Goal: Task Accomplishment & Management: Manage account settings

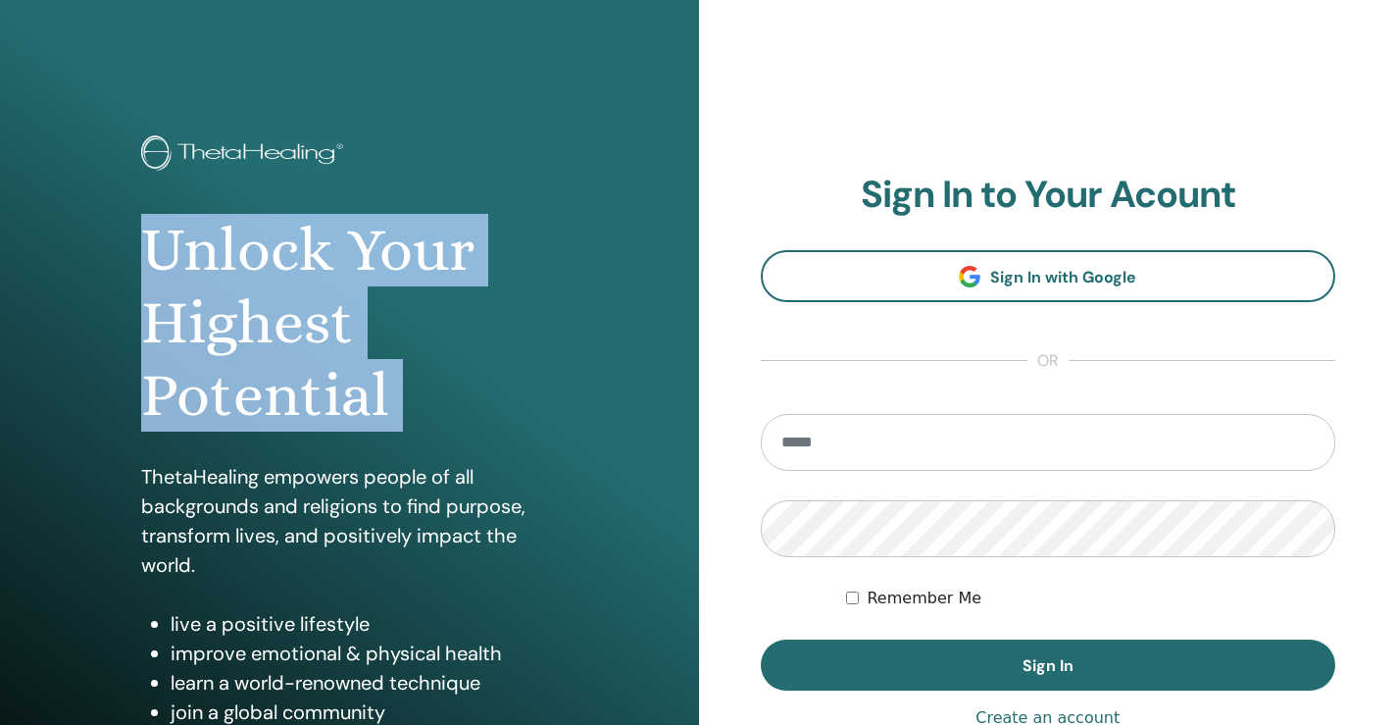
click at [658, 353] on div "Unlock Your Highest Potential ThetaHealing empowers people of all backgrounds a…" at bounding box center [349, 470] width 699 height 941
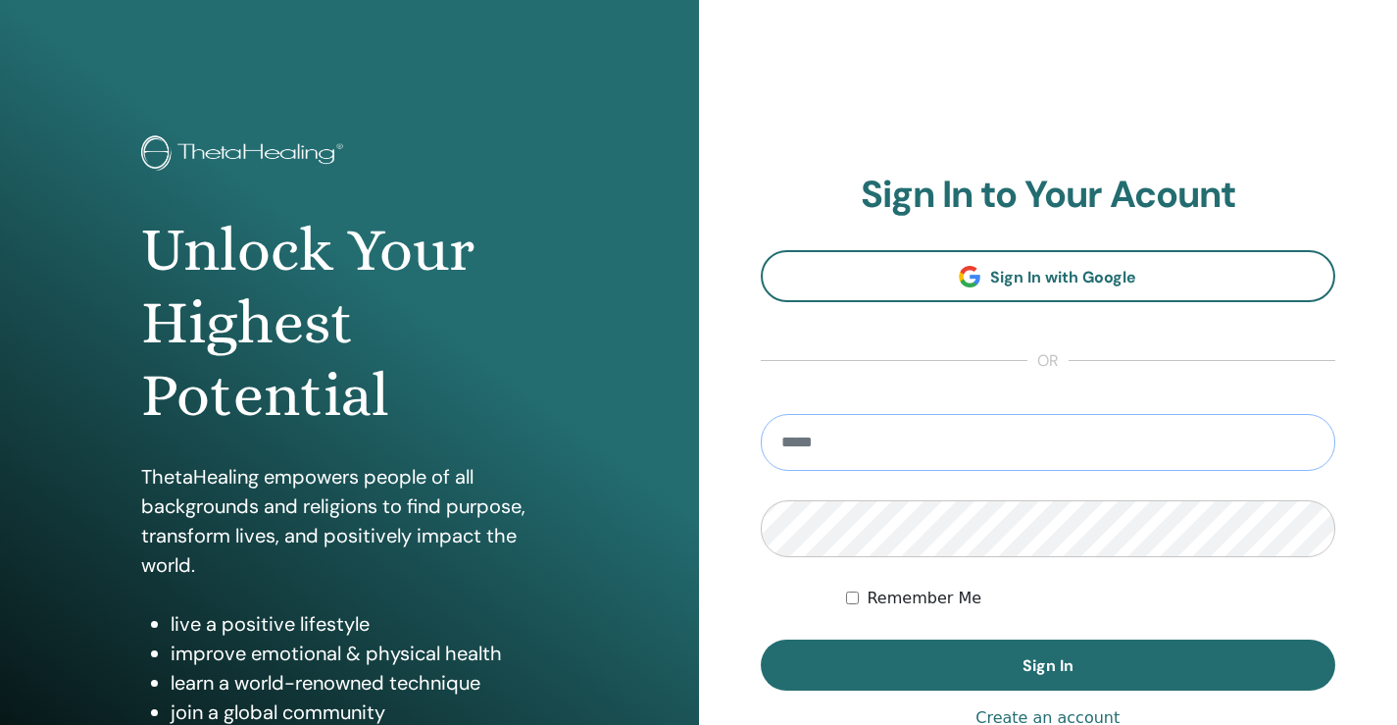
click at [822, 456] on input "email" at bounding box center [1049, 442] width 576 height 57
type input "**********"
click at [761, 639] on button "Sign In" at bounding box center [1049, 664] width 576 height 51
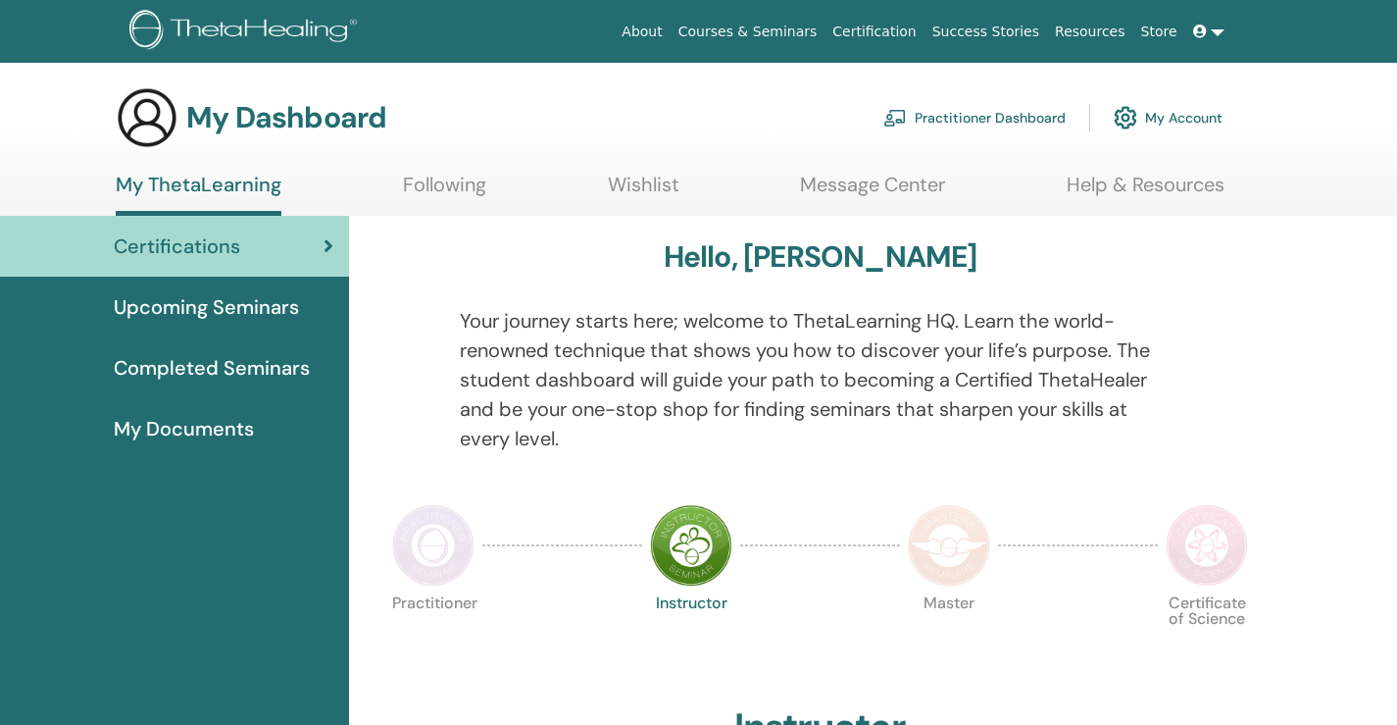
click at [1171, 118] on link "My Account" at bounding box center [1168, 117] width 109 height 43
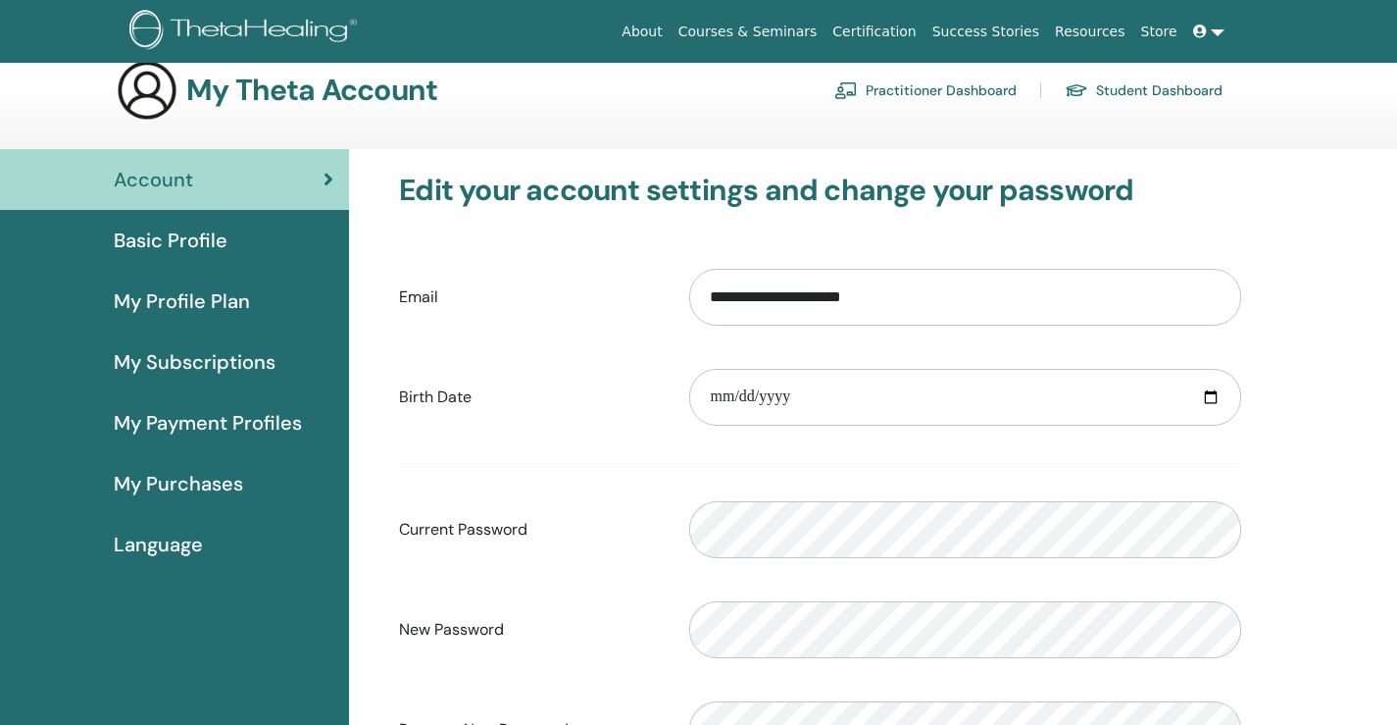
scroll to position [21, 0]
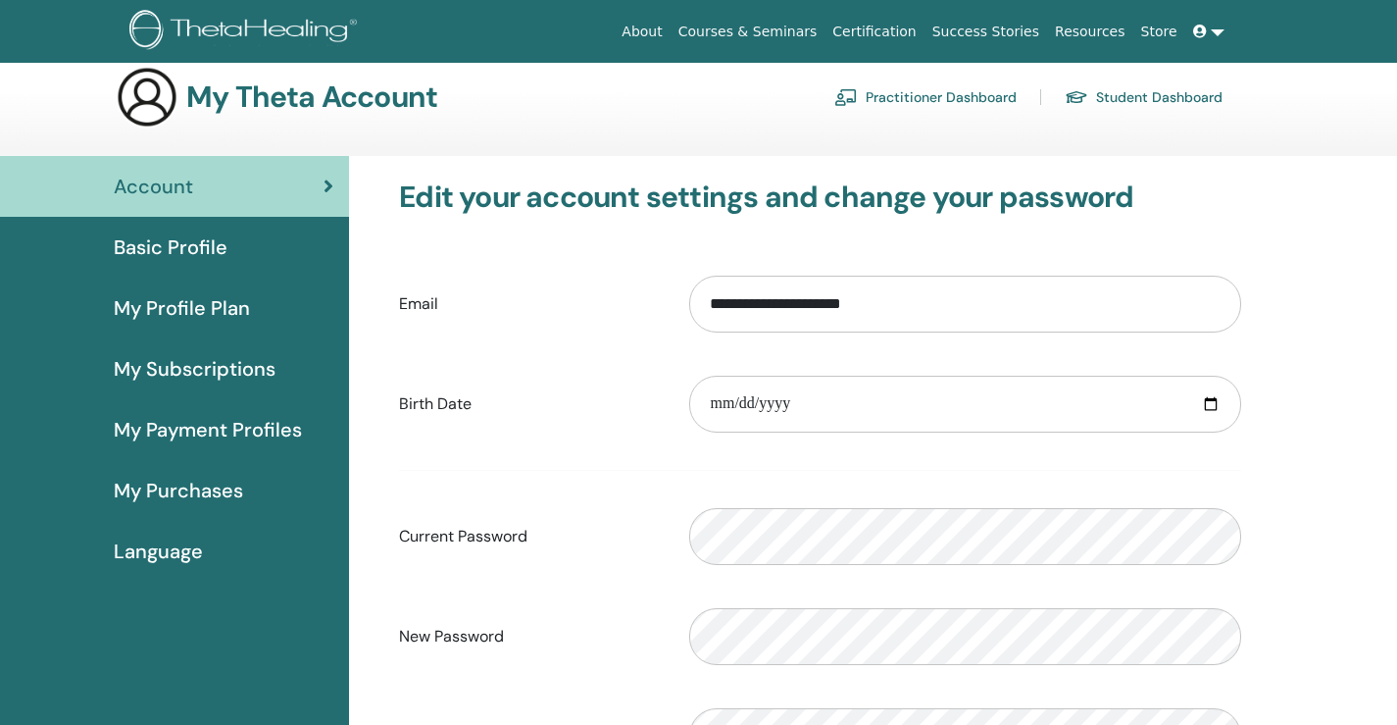
click at [170, 546] on span "Language" at bounding box center [158, 550] width 89 height 29
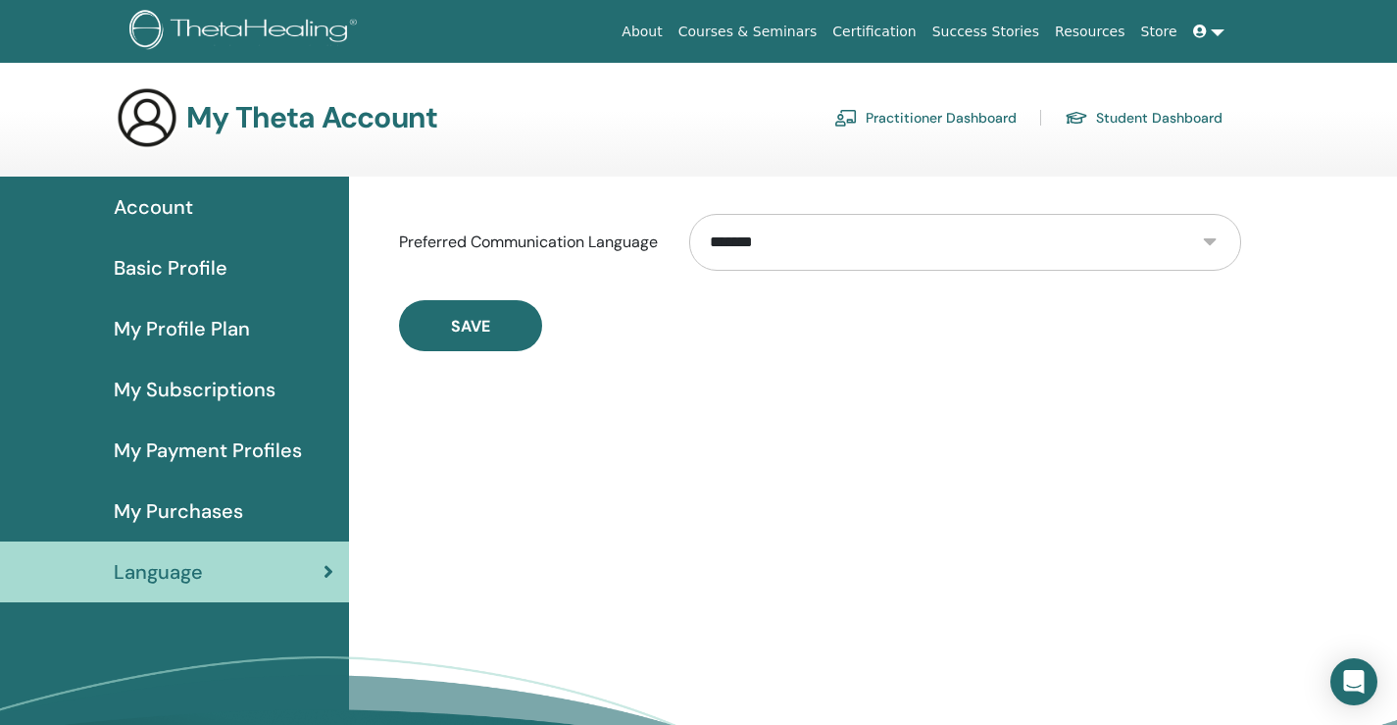
click at [1079, 246] on select "**********" at bounding box center [965, 242] width 552 height 57
select select "***"
click at [689, 214] on select "**********" at bounding box center [965, 242] width 552 height 57
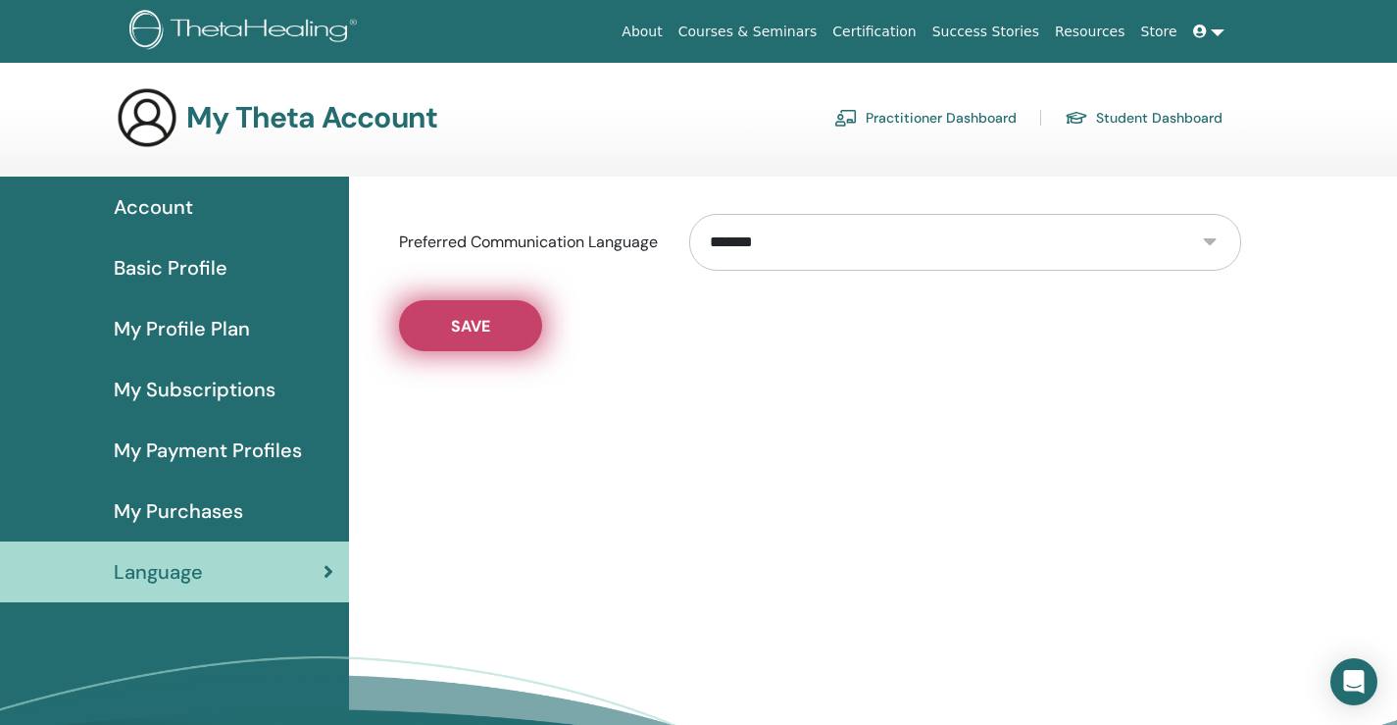
click at [504, 330] on button "Save" at bounding box center [470, 325] width 143 height 51
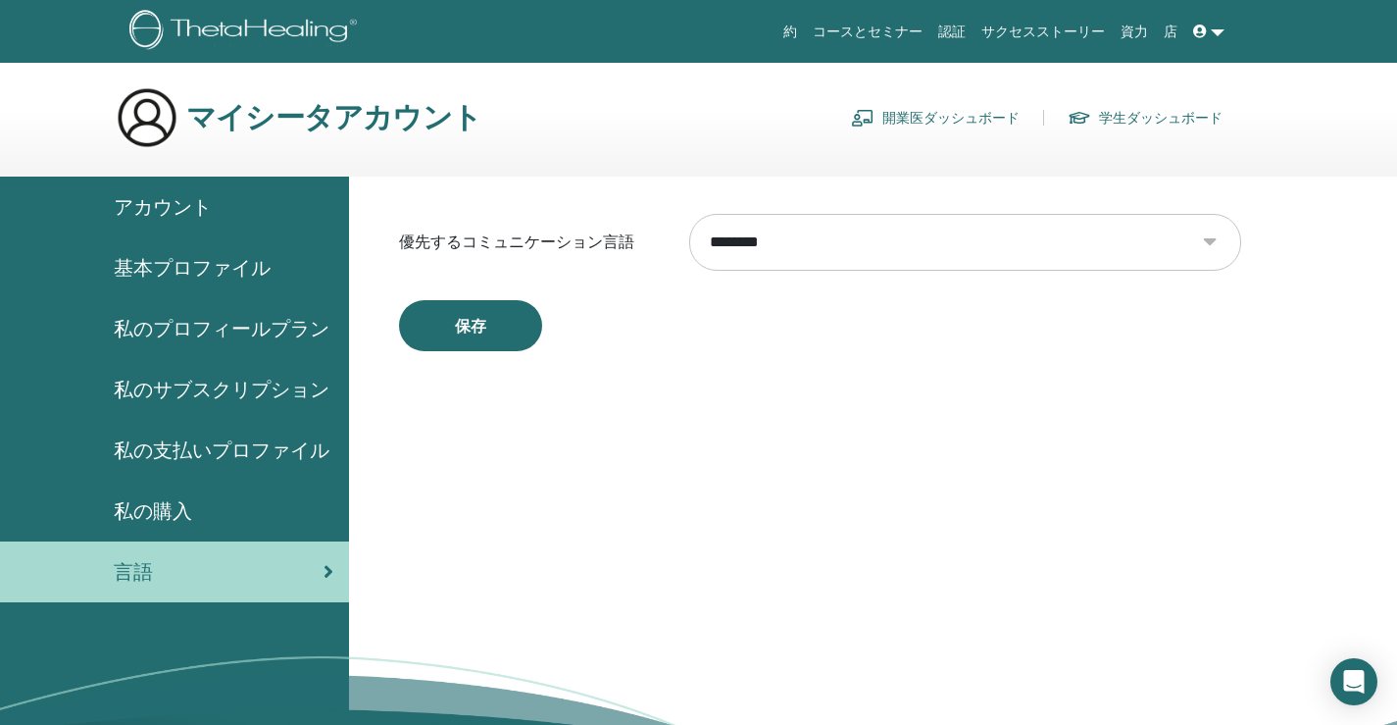
click at [234, 218] on div "アカウント" at bounding box center [175, 206] width 318 height 29
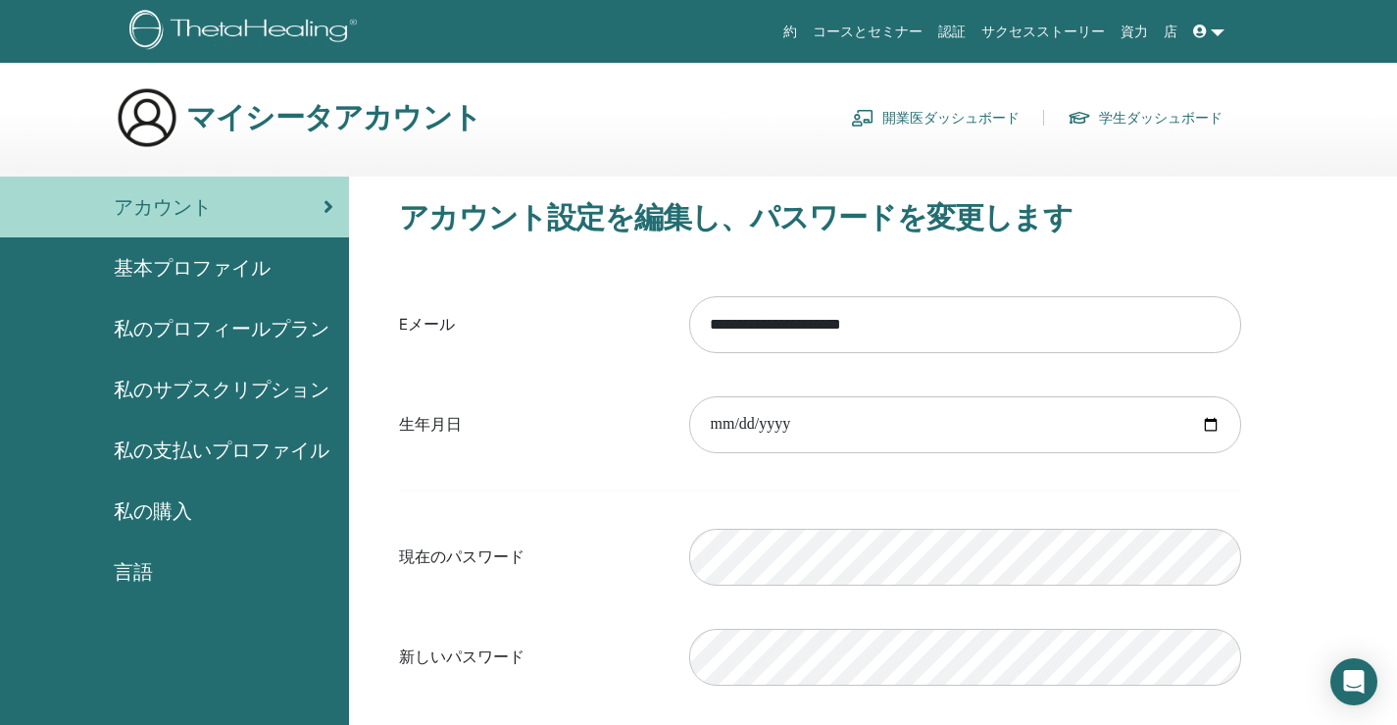
click at [197, 278] on span "基本プロファイル" at bounding box center [192, 267] width 157 height 29
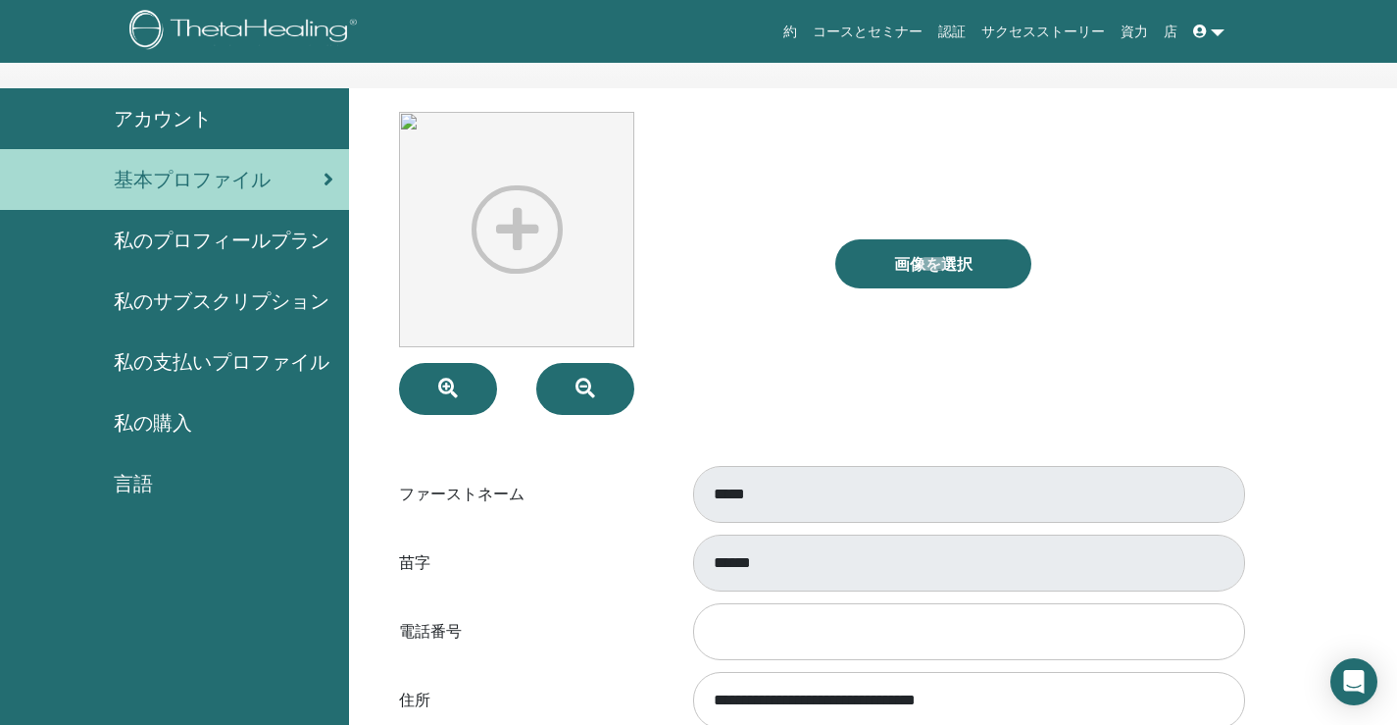
scroll to position [90, 0]
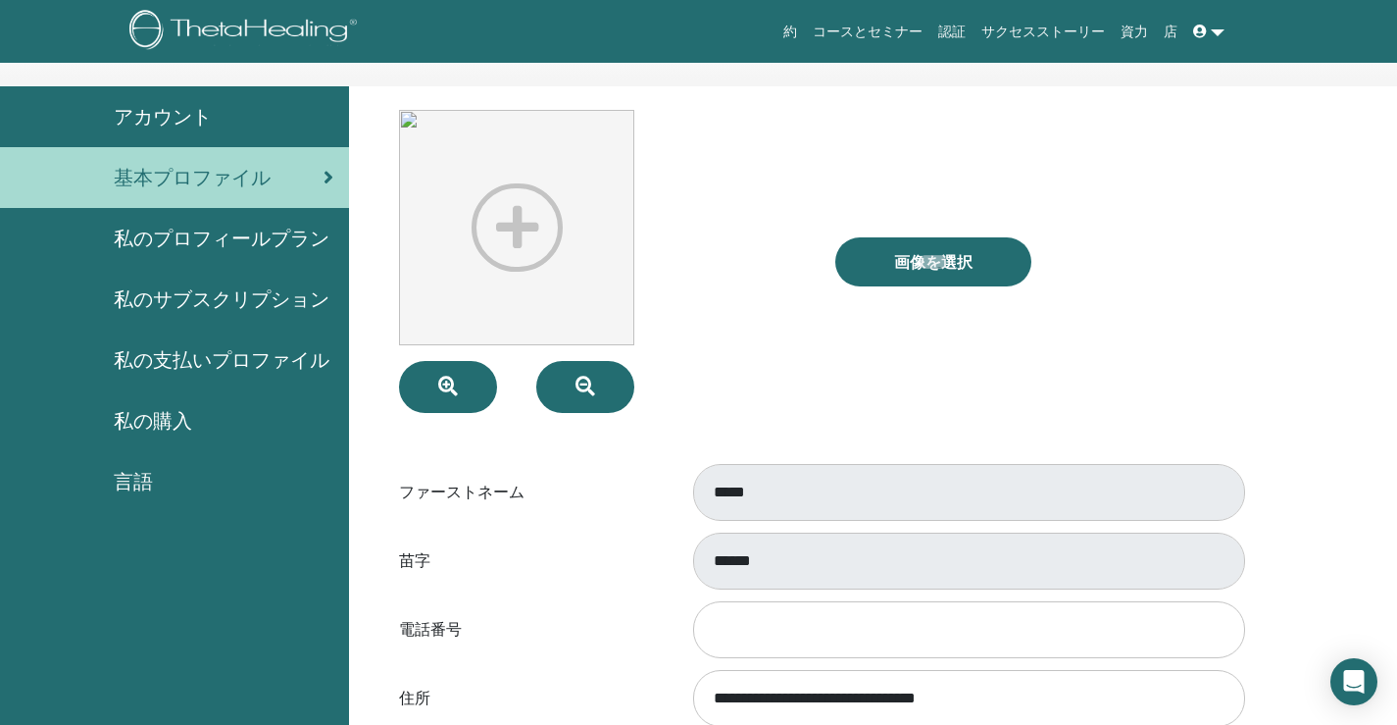
click at [242, 241] on span "私のプロフィールプラン" at bounding box center [222, 238] width 216 height 29
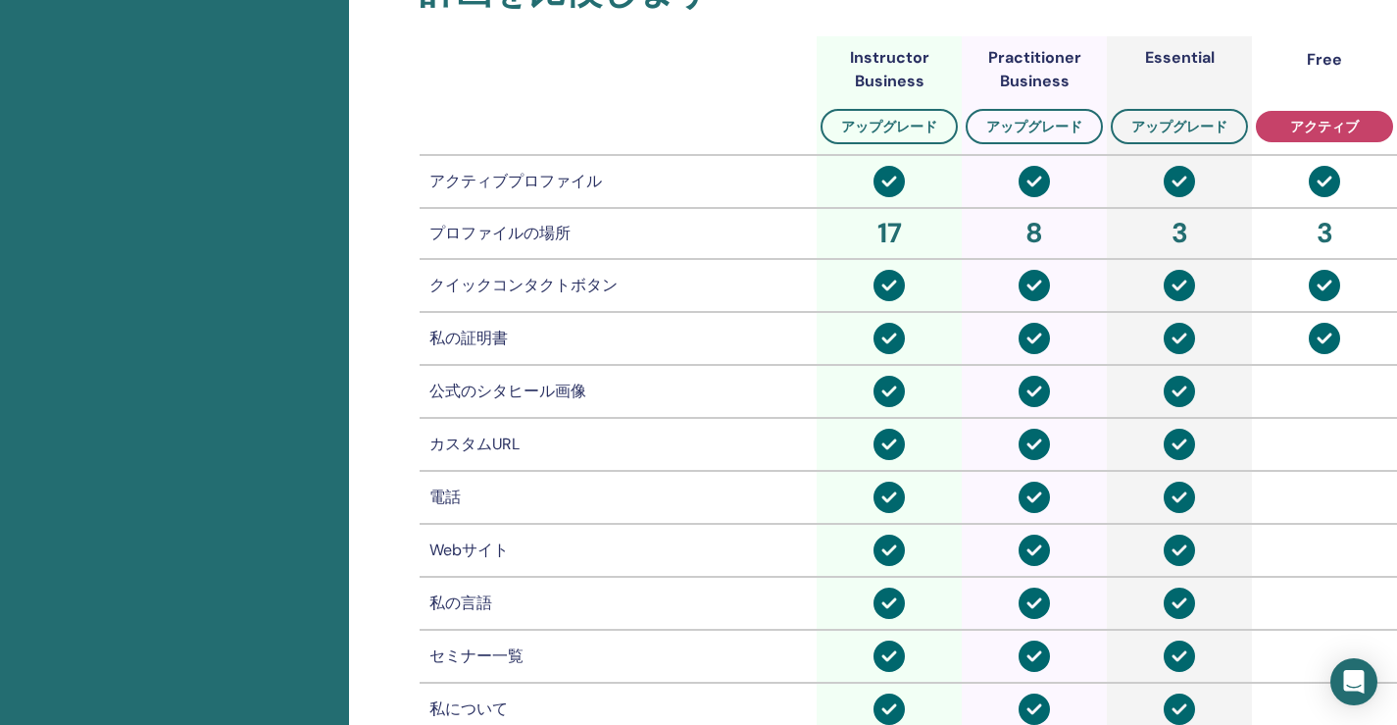
scroll to position [906, 0]
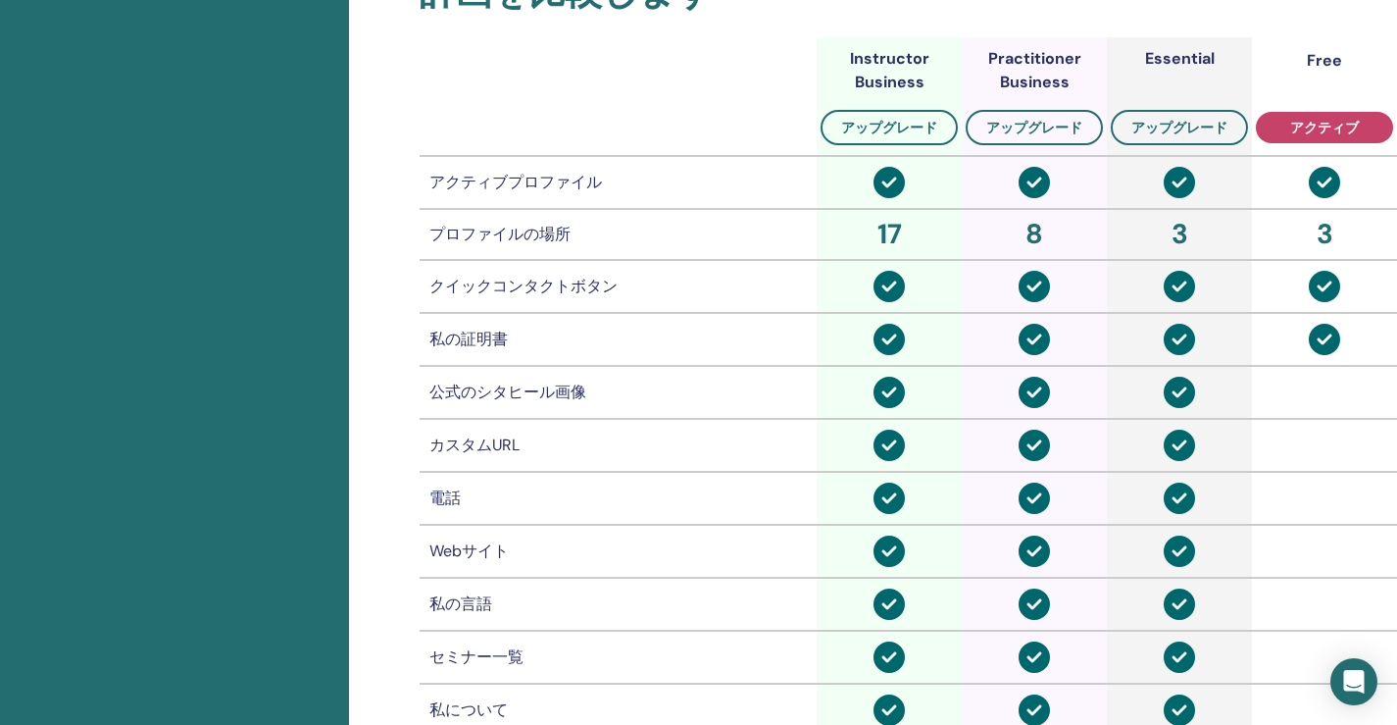
click at [510, 377] on td "公式のシタヒール画像" at bounding box center [619, 392] width 398 height 53
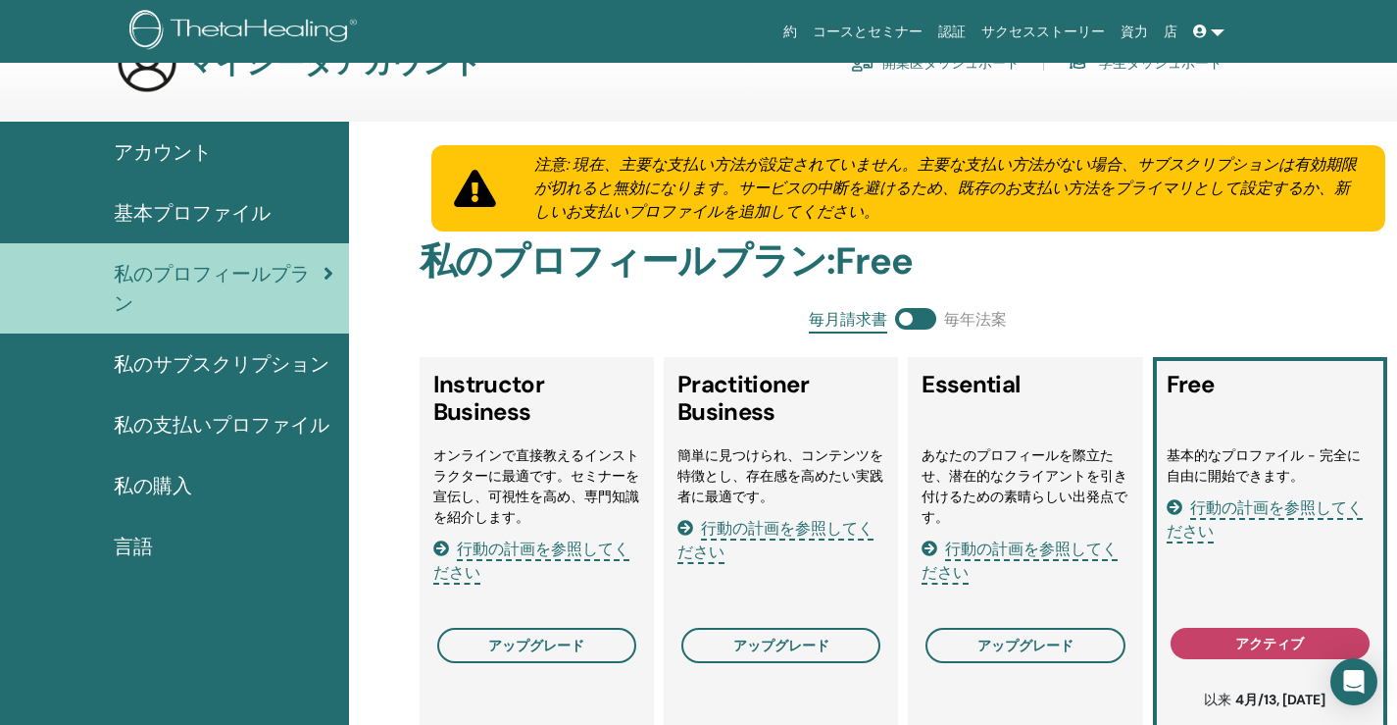
scroll to position [50, 0]
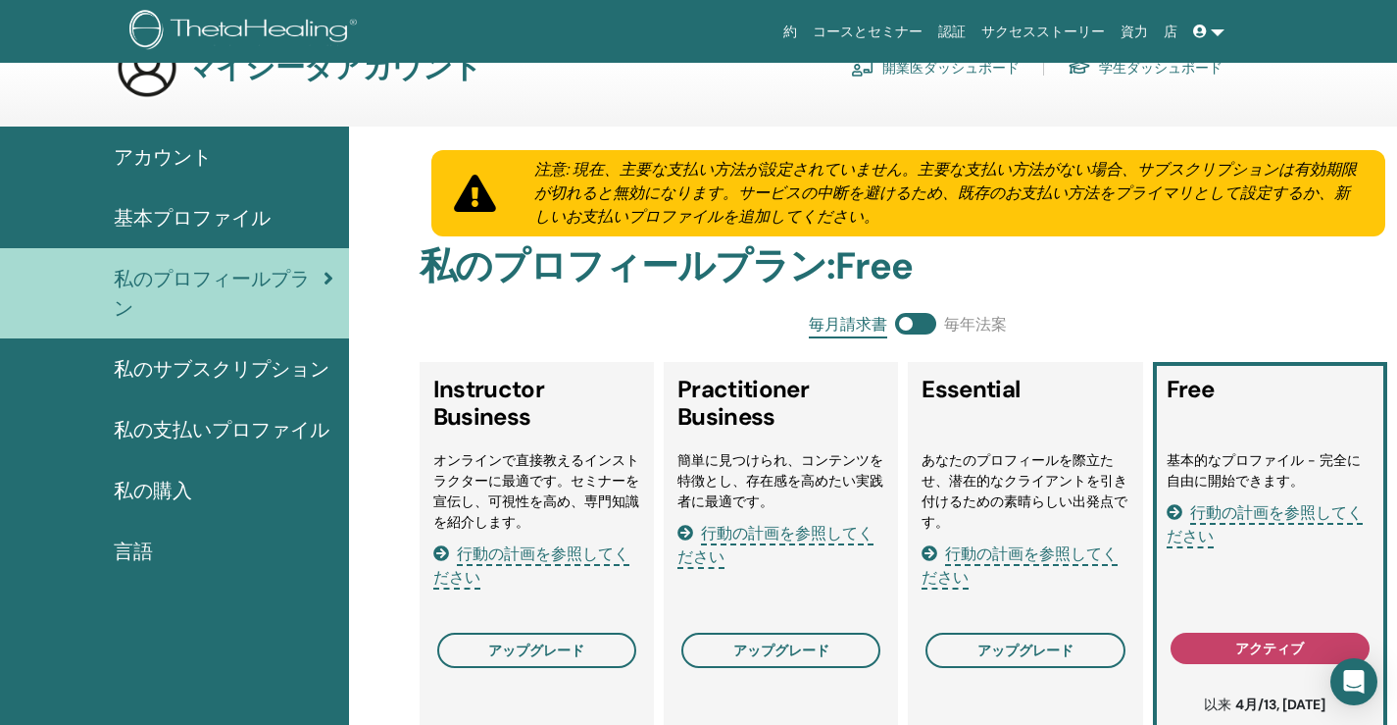
click at [279, 366] on span "私のサブスクリプション" at bounding box center [222, 368] width 216 height 29
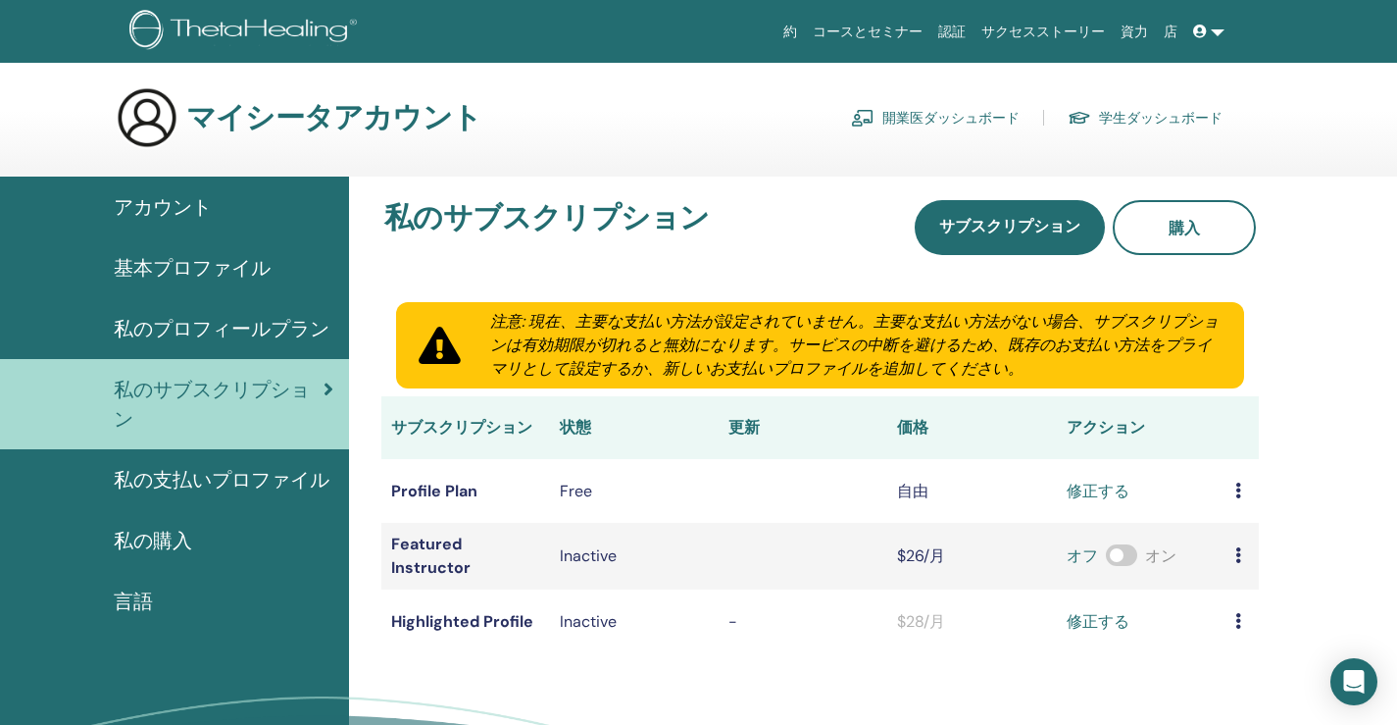
click at [255, 477] on span "私の支払いプロファイル" at bounding box center [222, 479] width 216 height 29
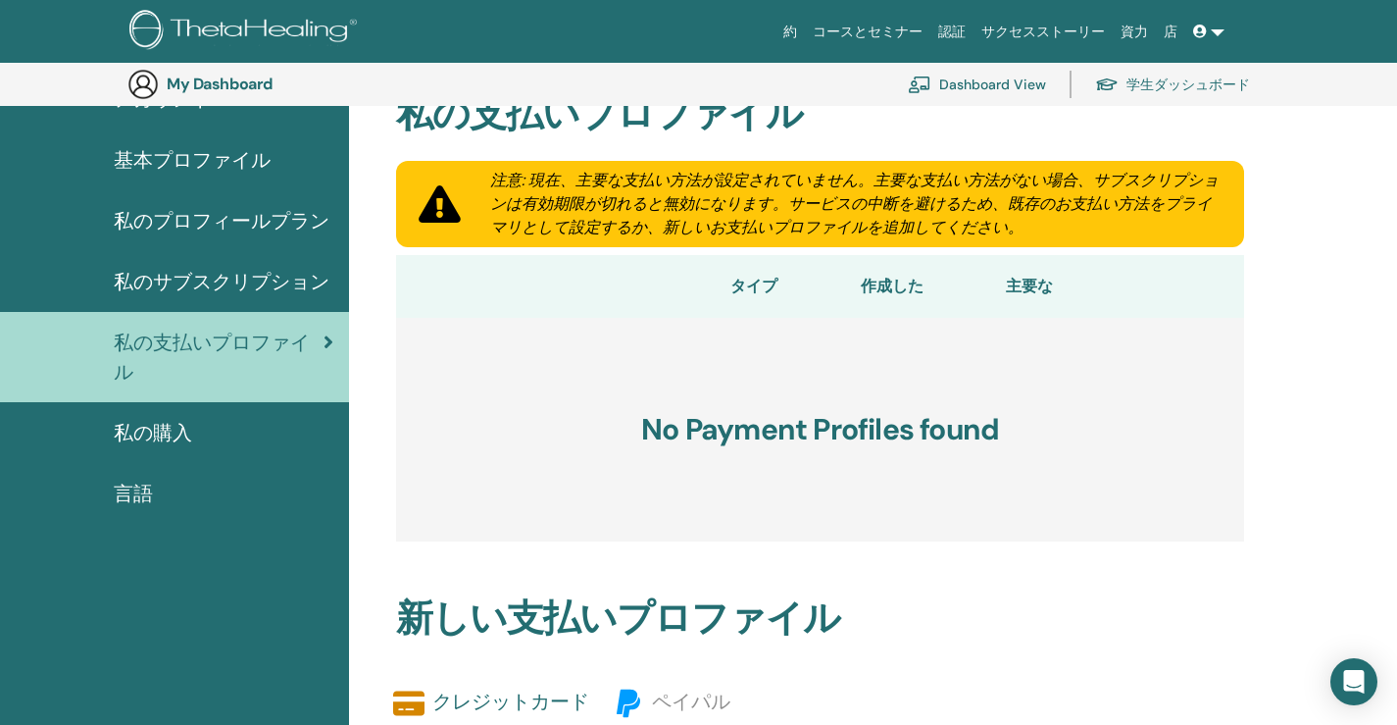
scroll to position [150, 0]
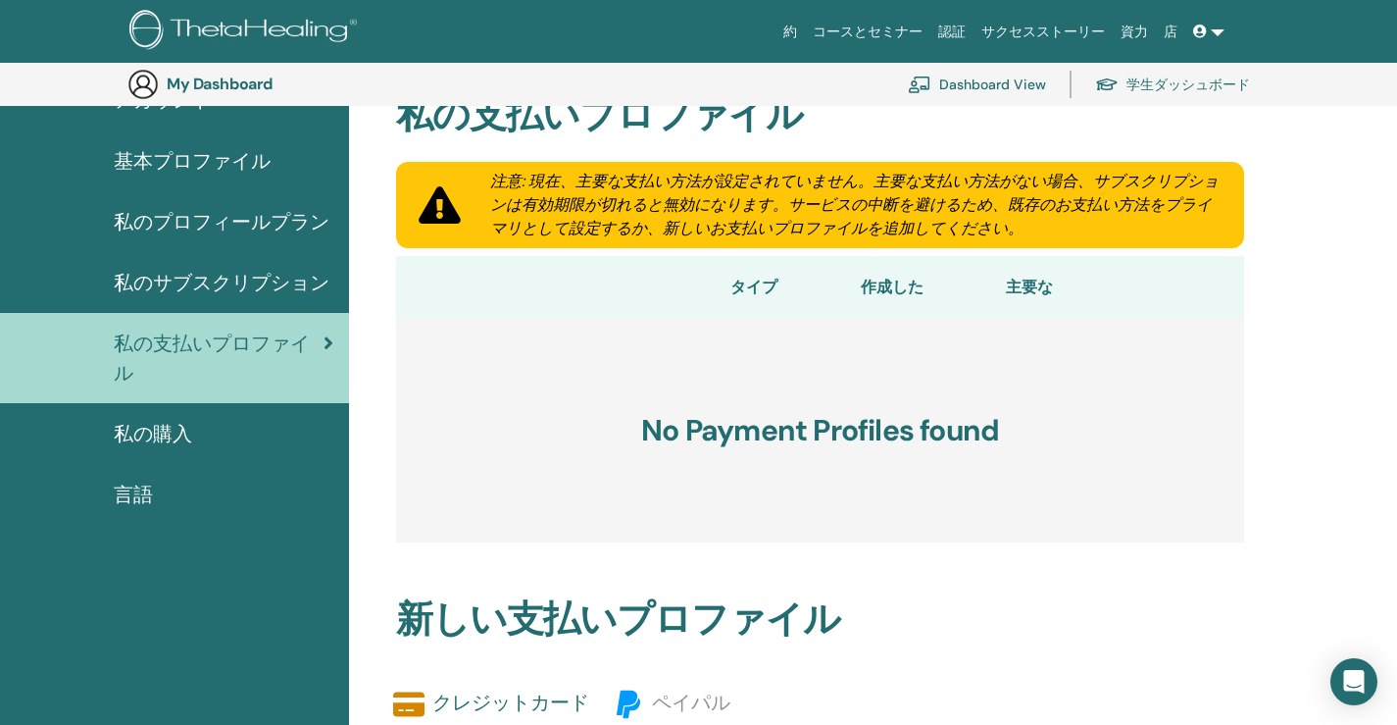
click at [203, 438] on div "私の購入" at bounding box center [175, 433] width 318 height 29
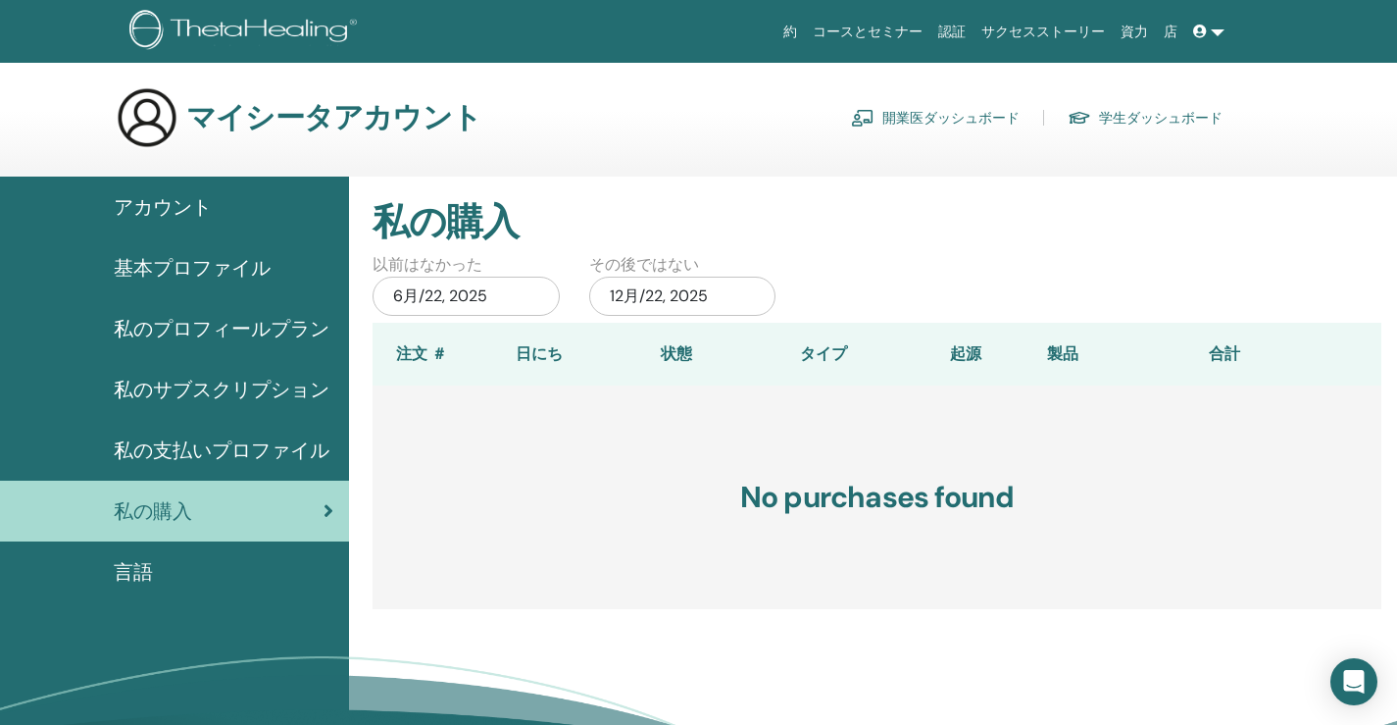
click at [215, 272] on span "基本プロファイル" at bounding box center [192, 267] width 157 height 29
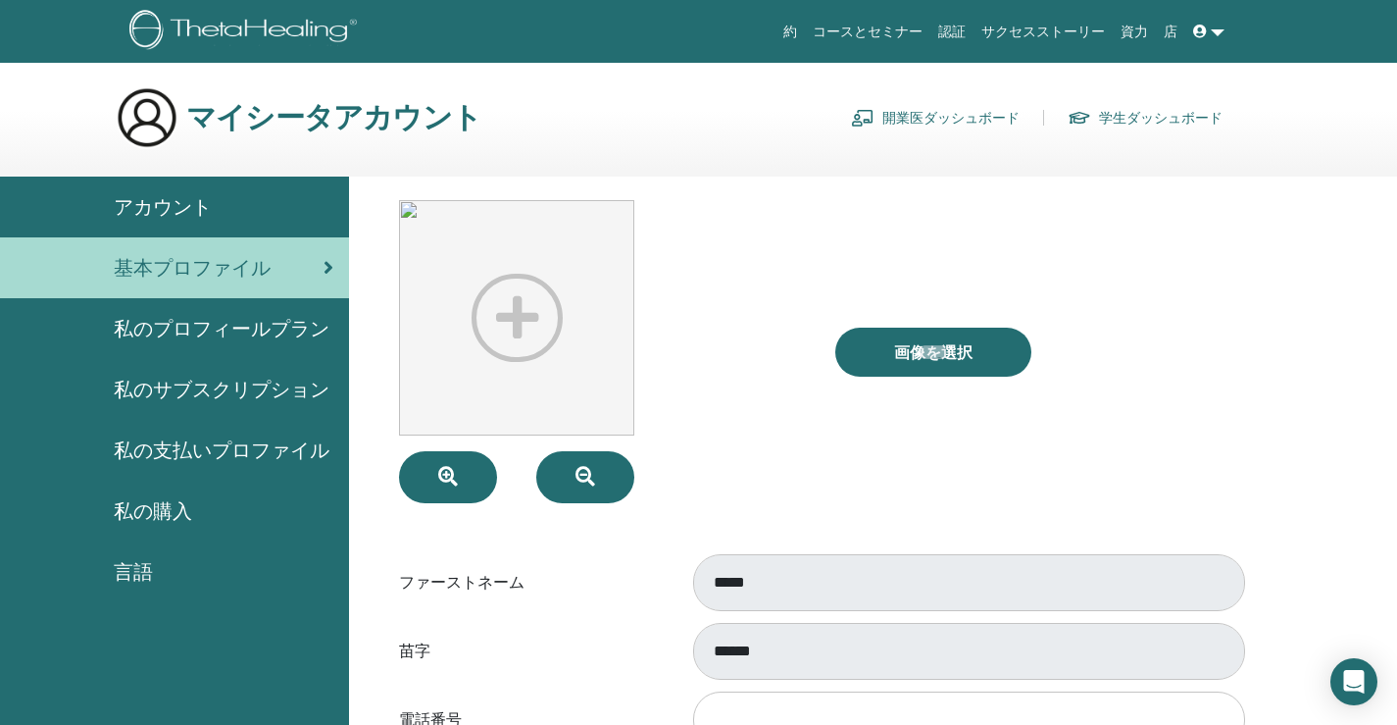
click at [258, 220] on div "アカウント" at bounding box center [175, 206] width 318 height 29
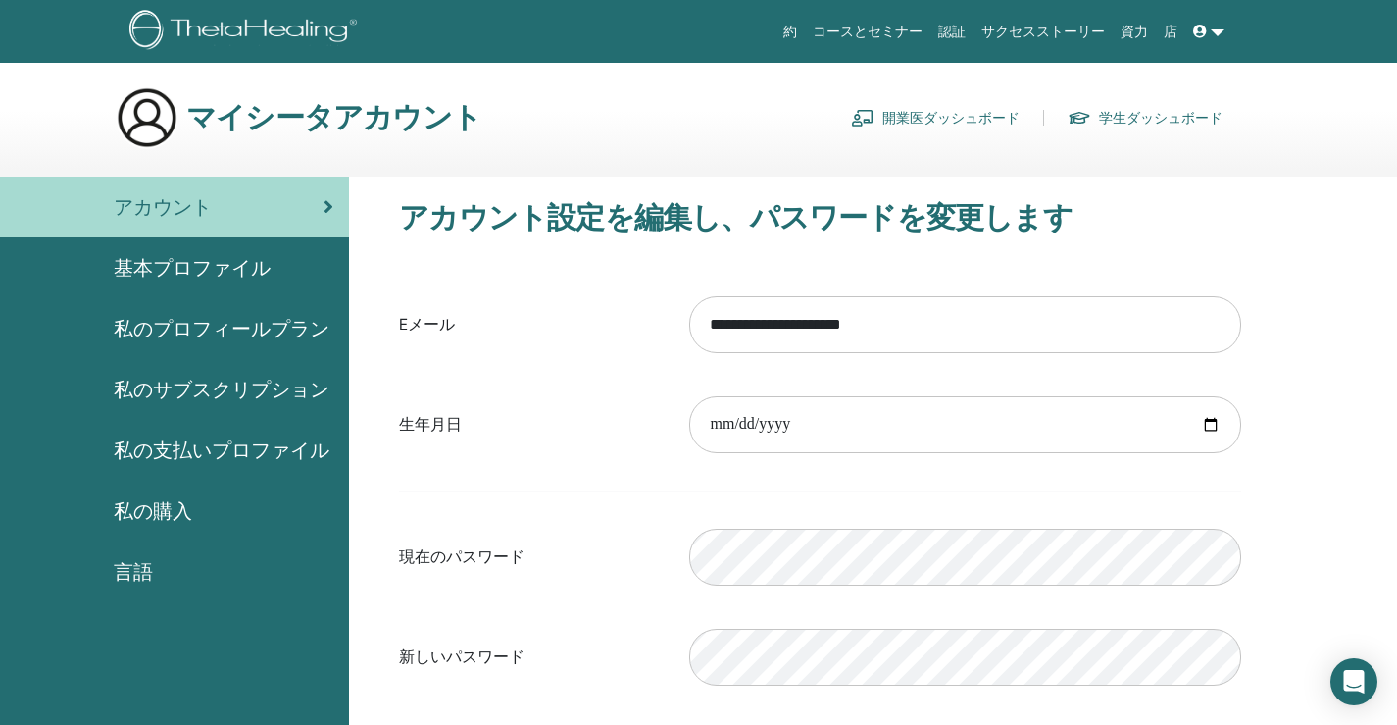
click at [238, 350] on link "私のプロフィールプラン" at bounding box center [174, 328] width 349 height 61
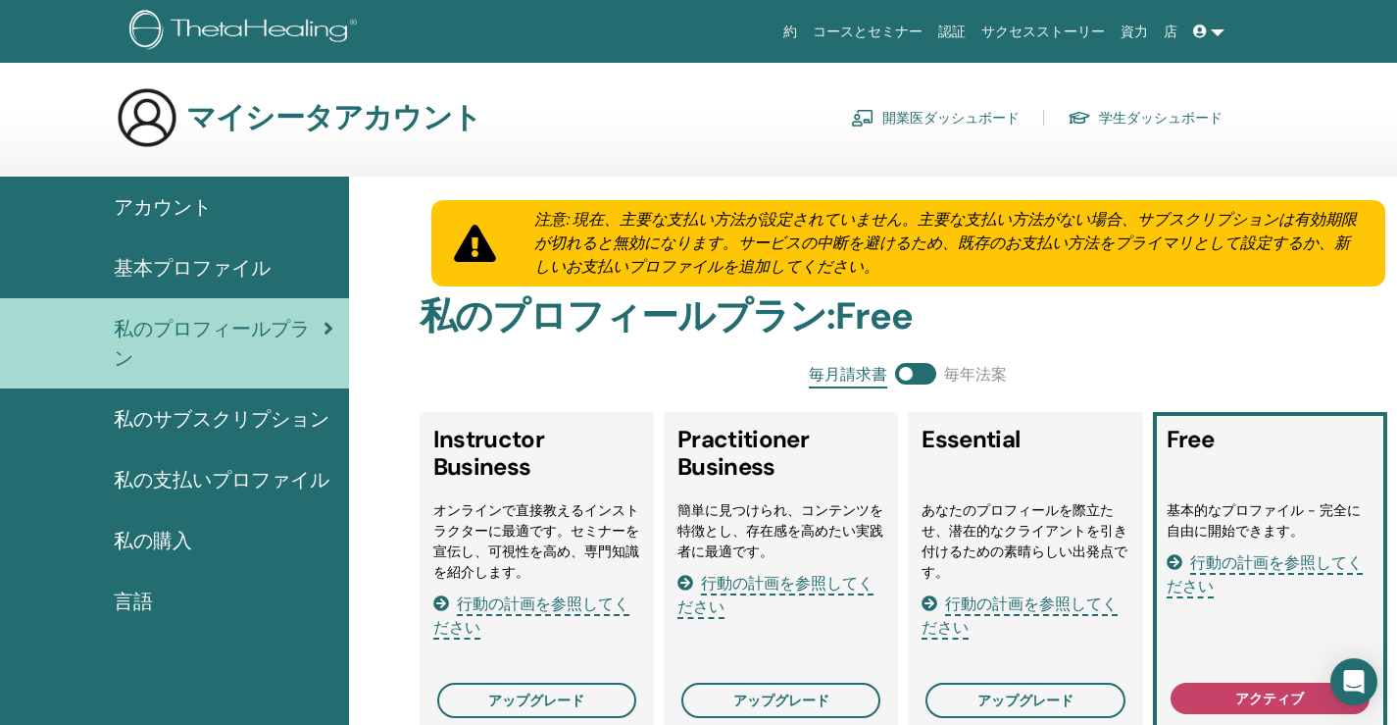
click at [918, 37] on link "コースとセミナー" at bounding box center [868, 32] width 126 height 36
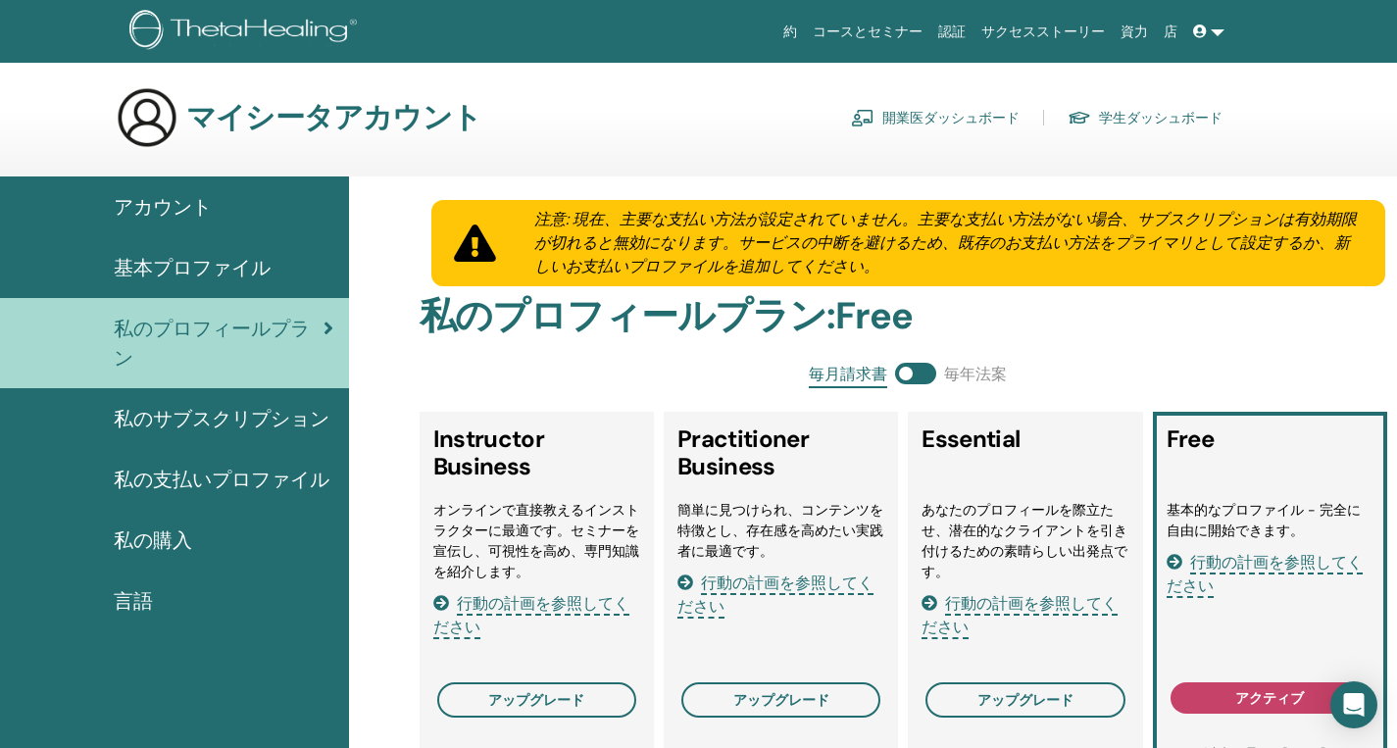
click at [180, 225] on link "アカウント" at bounding box center [174, 206] width 349 height 61
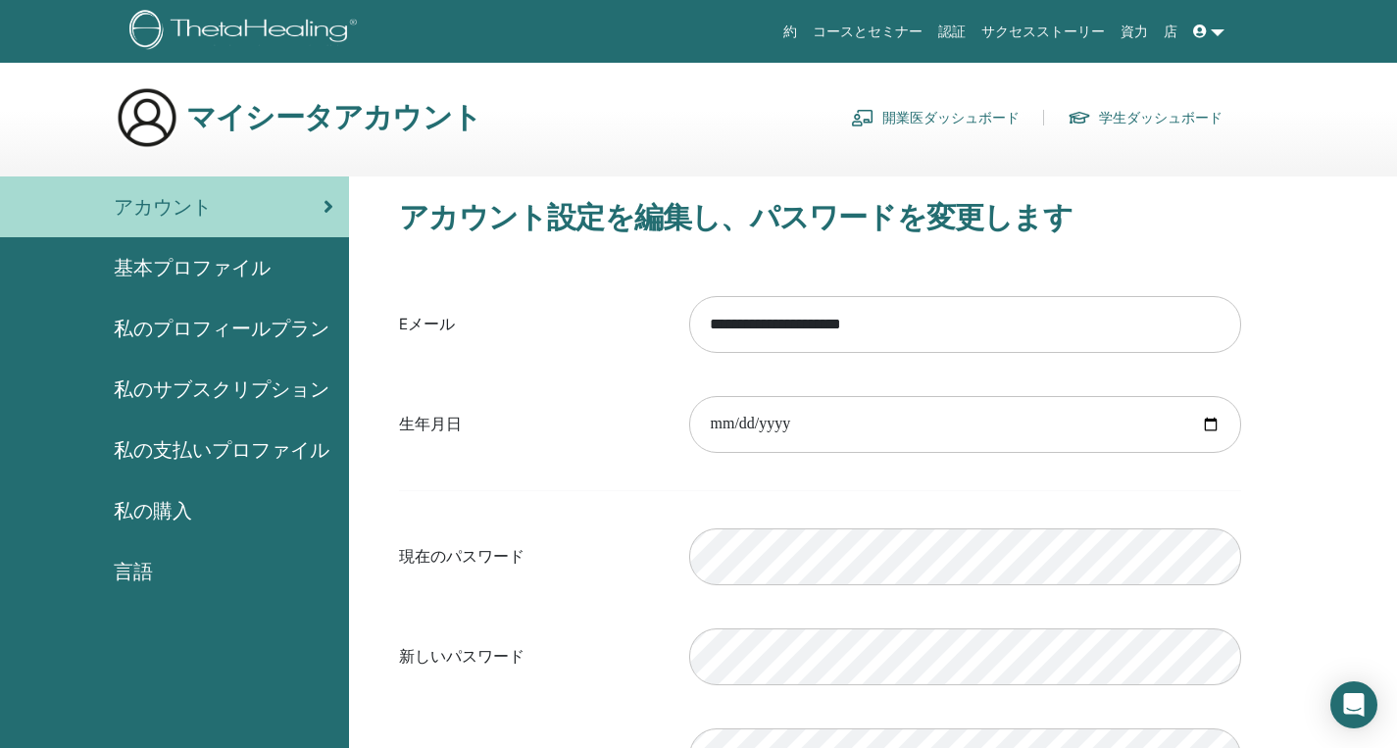
click at [974, 27] on link "認証" at bounding box center [951, 32] width 43 height 36
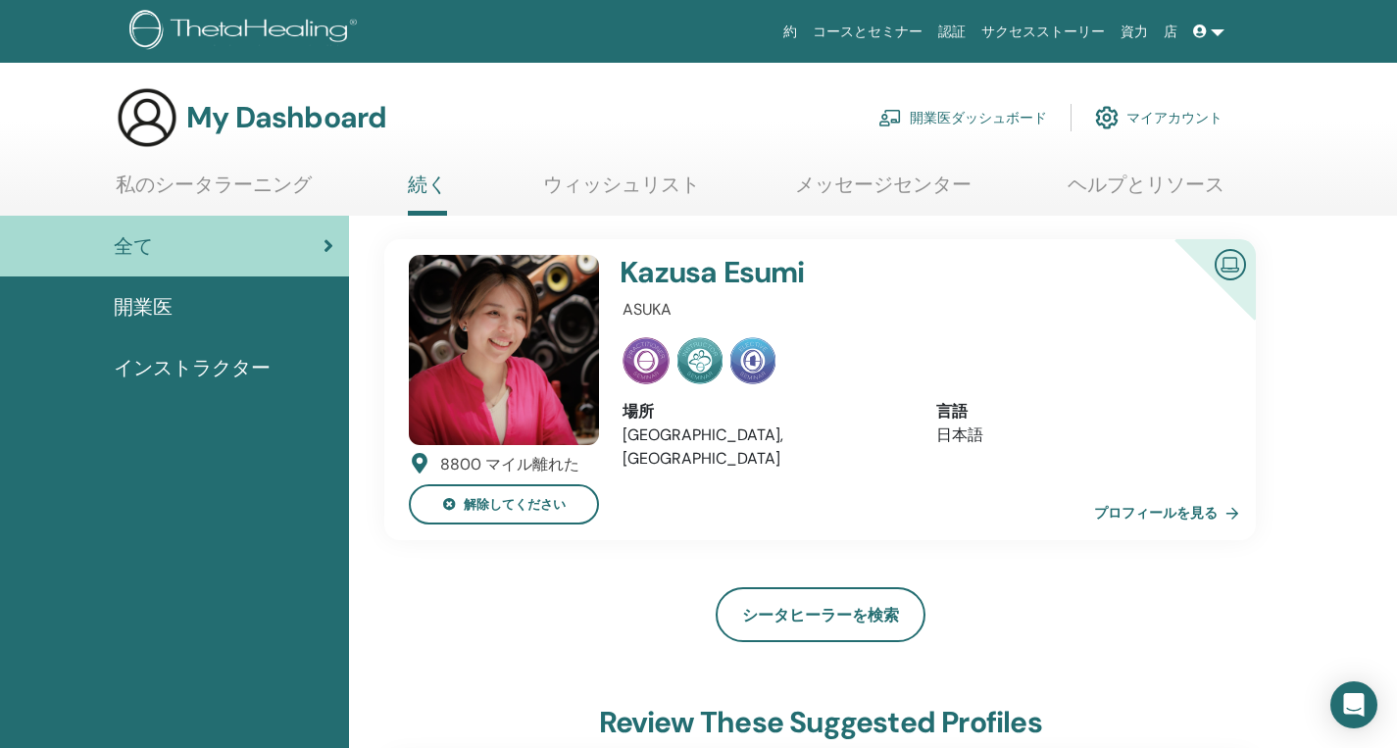
click at [238, 190] on link "私のシータラーニング" at bounding box center [214, 192] width 196 height 38
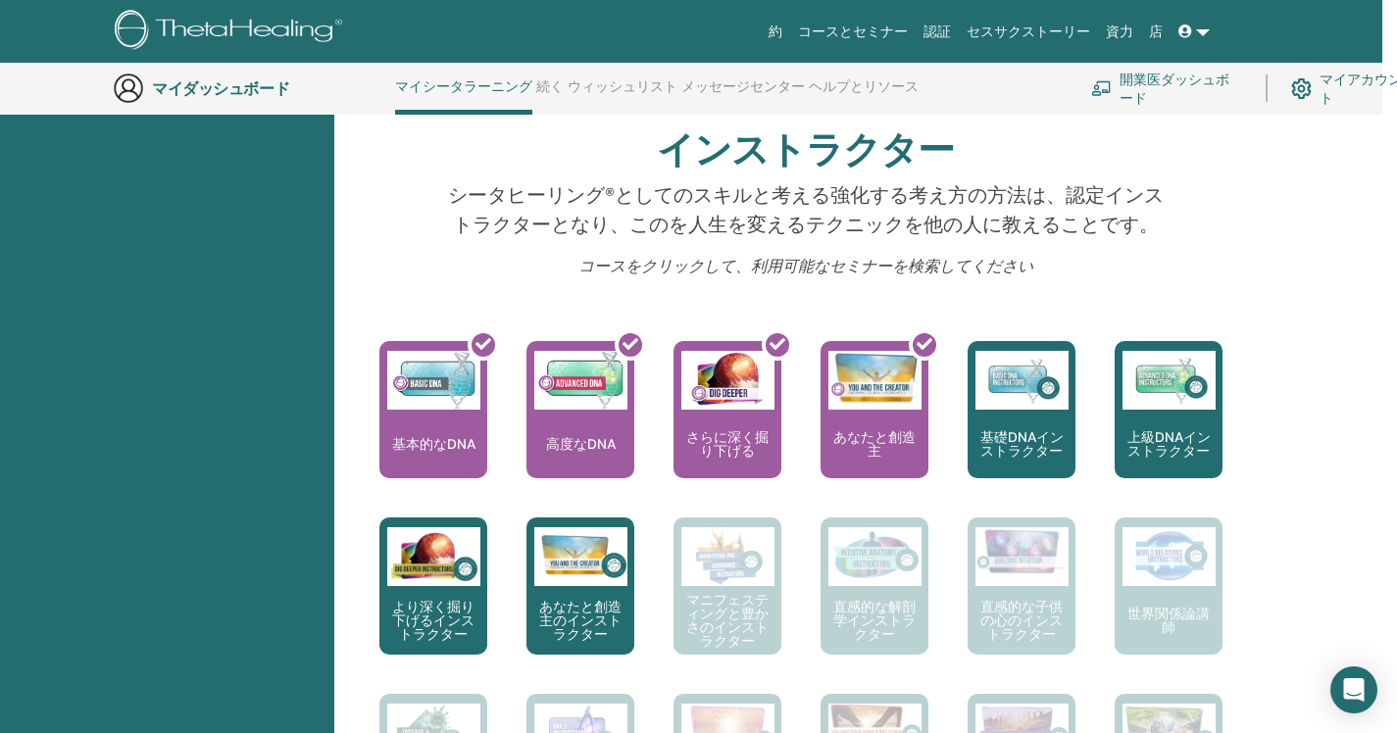
scroll to position [600, 15]
click at [861, 237] on p "シータヒーリング®としてのスキルと考える強化する考え方の方法は、認定インストラクターとなり、このを人生を変えるテクニックを他の人に教えることです。" at bounding box center [806, 208] width 722 height 59
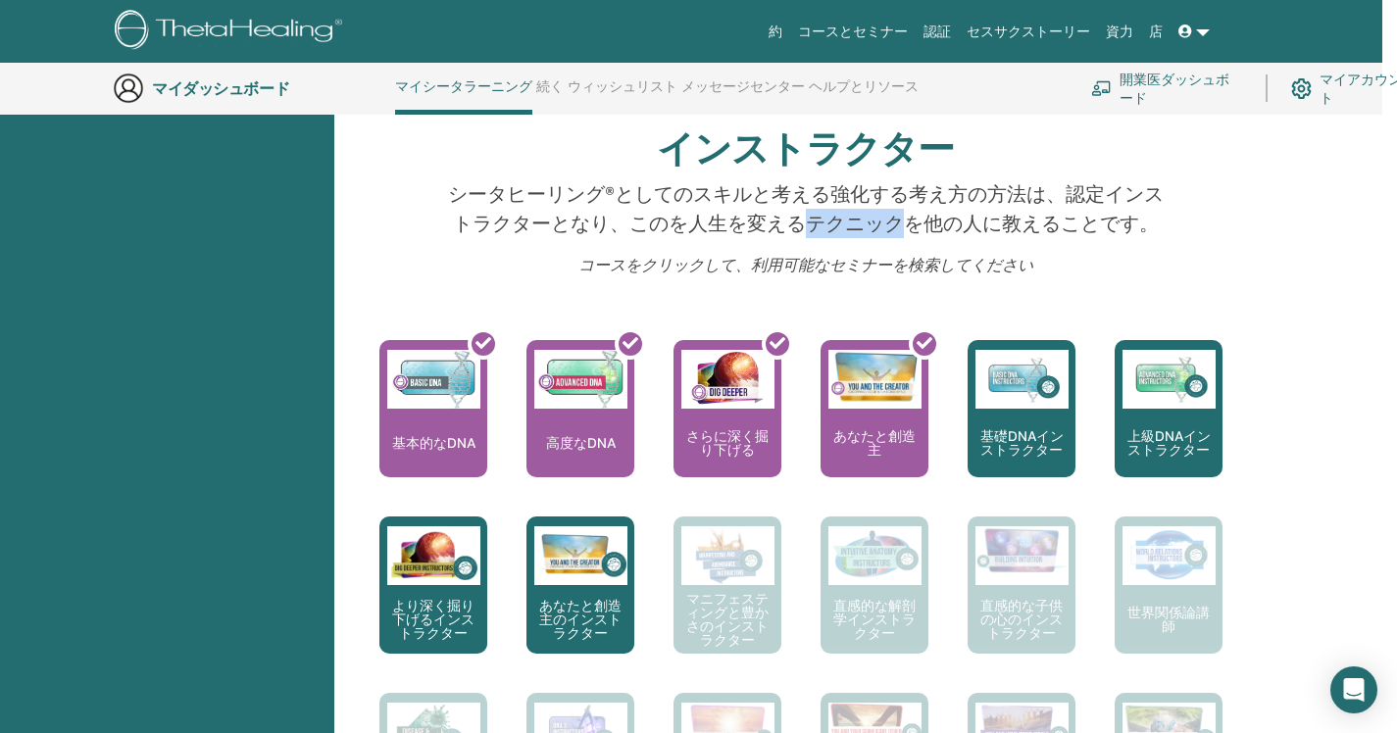
click at [861, 237] on p "シータヒーリング®としてのスキルと考える強化する考え方の方法は、認定インストラクターとなり、このを人生を変えるテクニックを他の人に教えることです。" at bounding box center [806, 208] width 722 height 59
drag, startPoint x: 861, startPoint y: 237, endPoint x: 443, endPoint y: 284, distance: 420.3
click at [443, 284] on div "コースをクリックして、利用可能なセミナーを検索してください" at bounding box center [805, 273] width 751 height 39
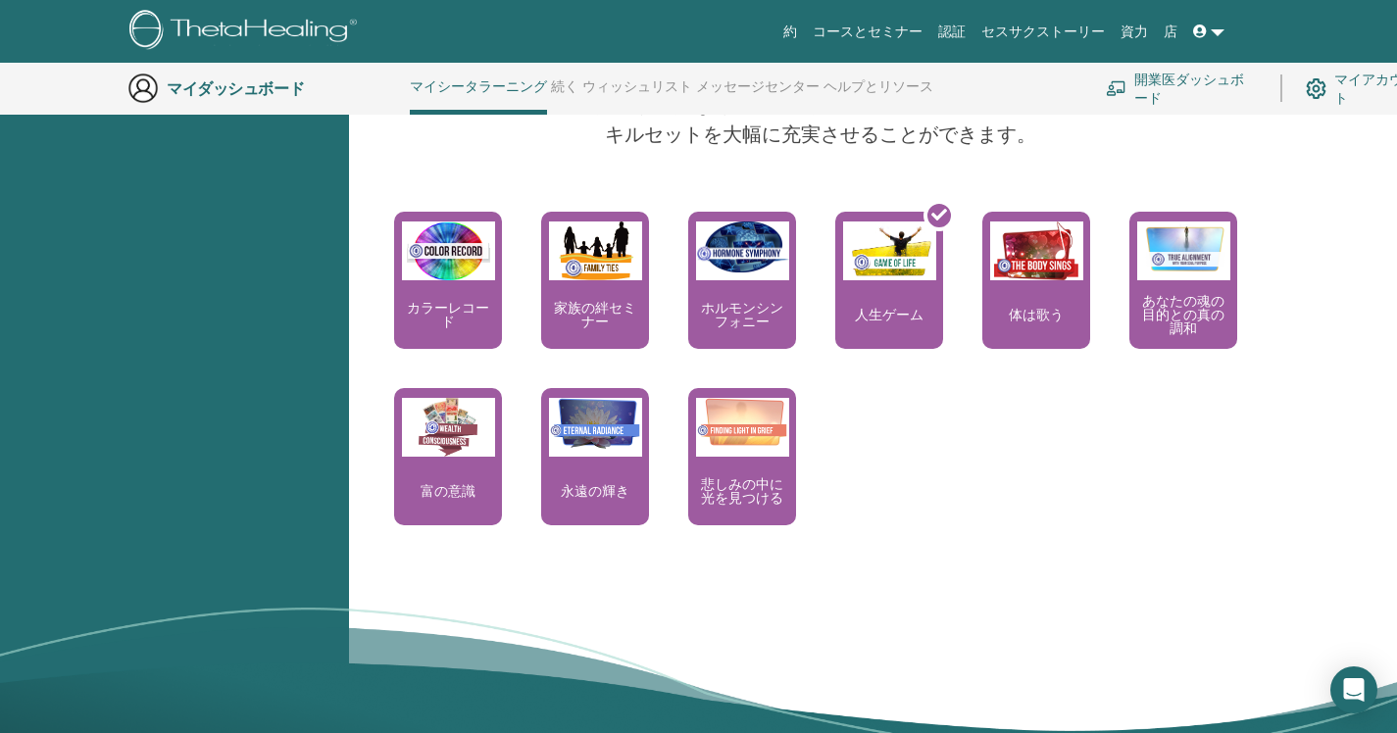
scroll to position [1836, 0]
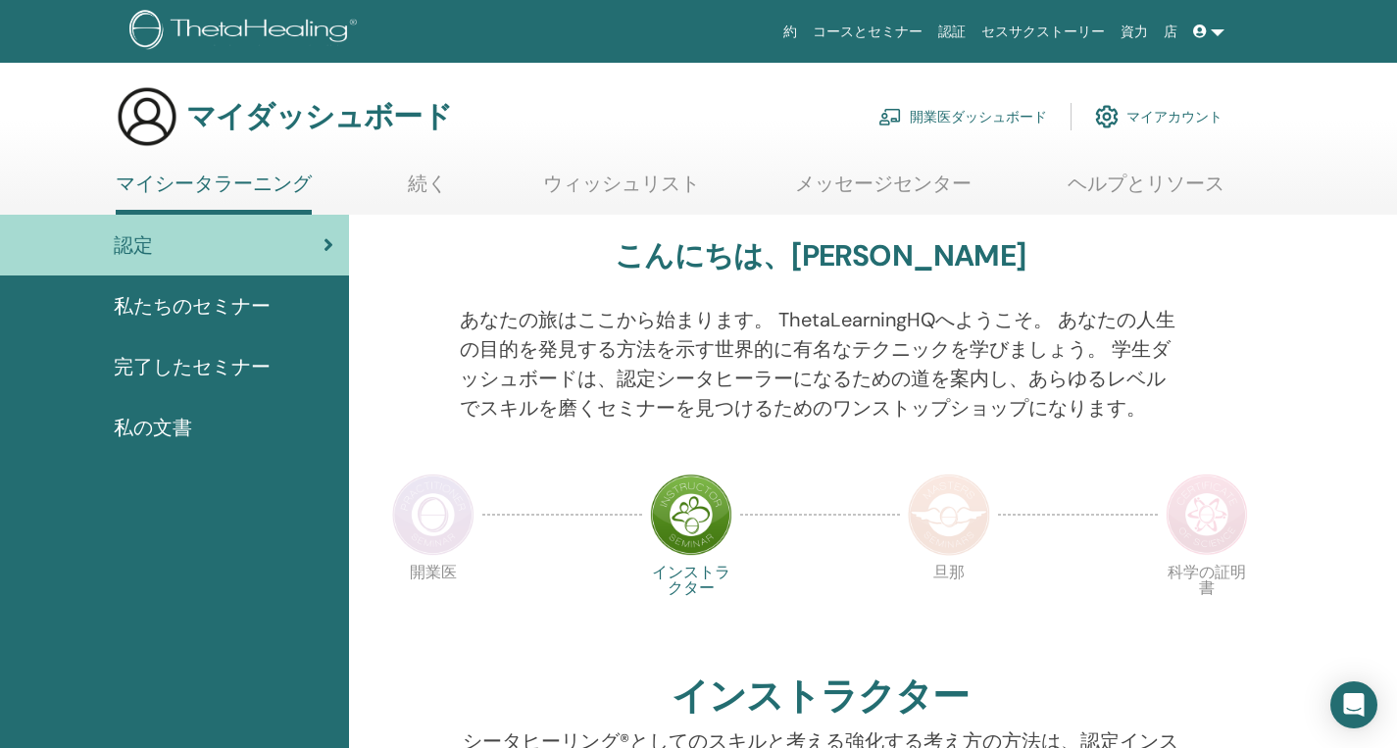
scroll to position [0, 0]
click at [582, 178] on font "ウィッシュリスト" at bounding box center [621, 184] width 157 height 25
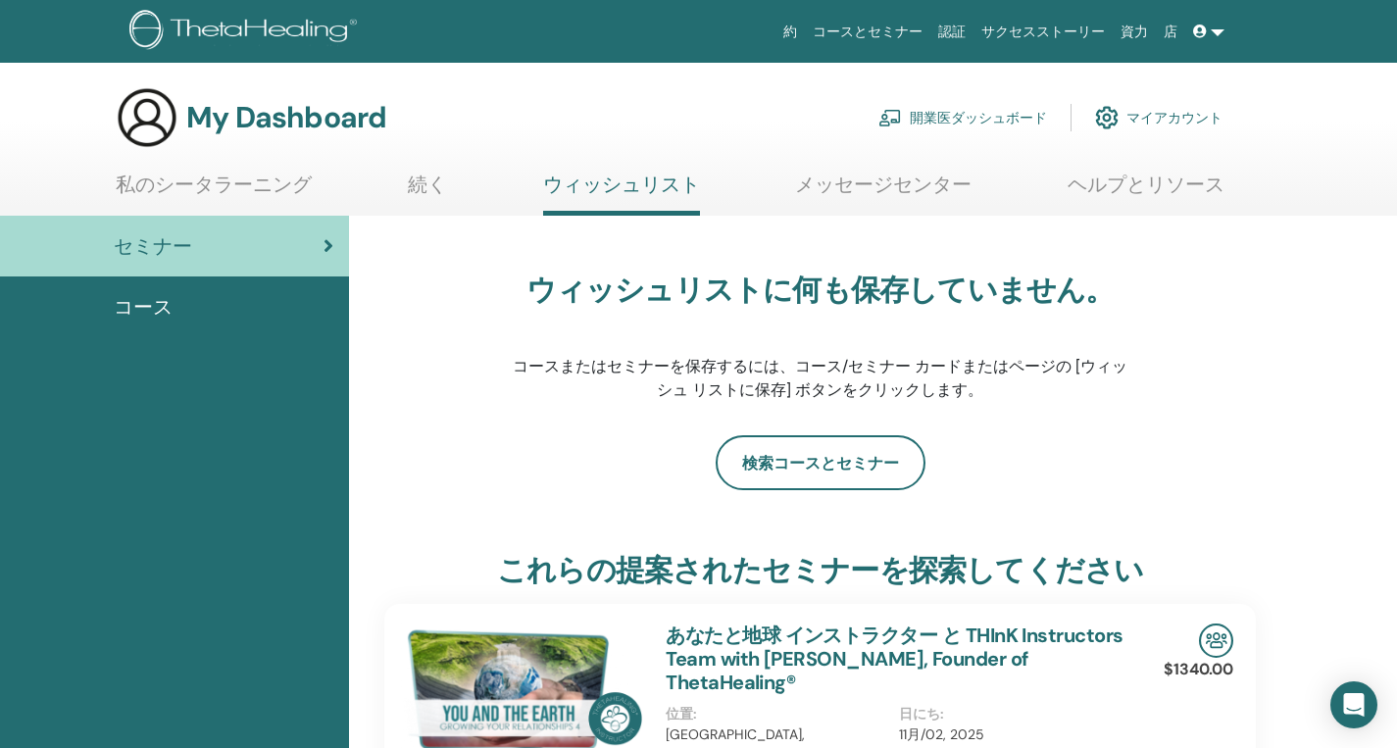
click at [416, 185] on link "続く" at bounding box center [427, 192] width 39 height 38
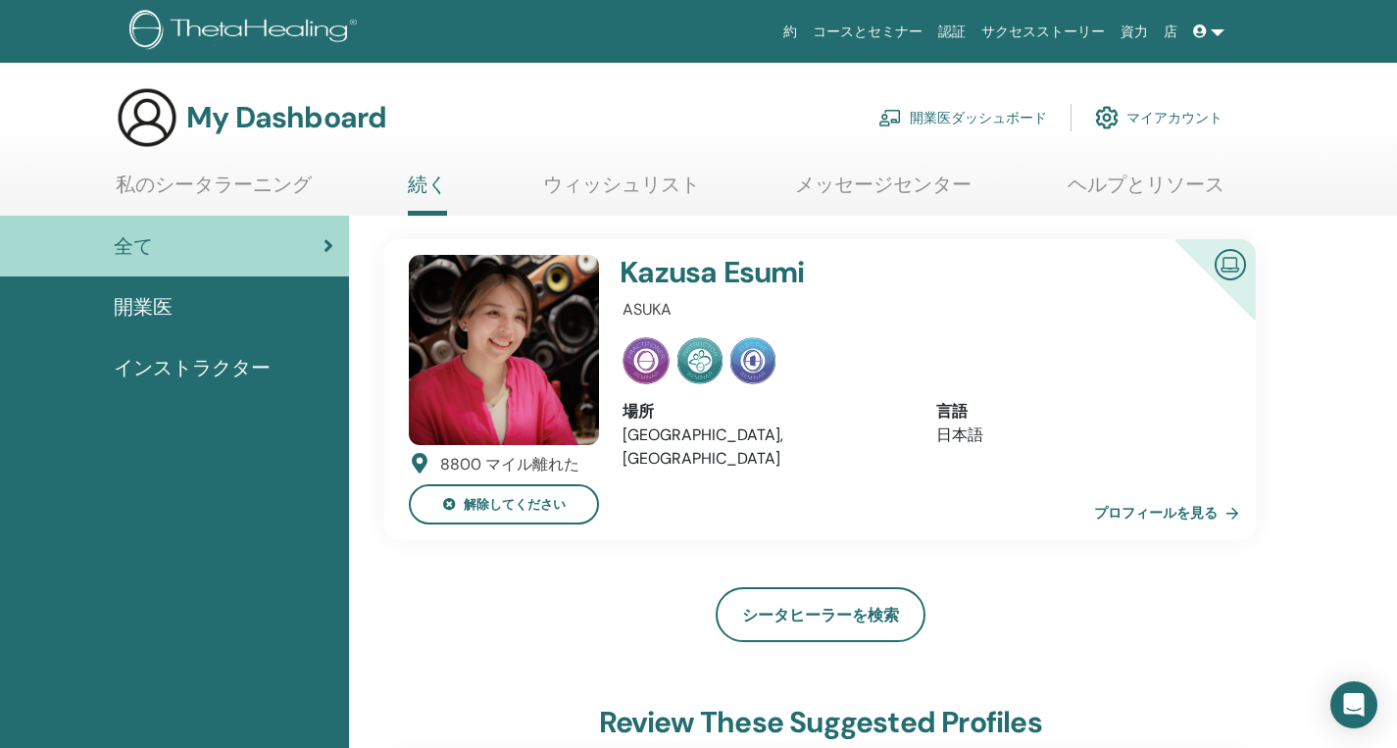
click at [836, 188] on link "メッセージセンター" at bounding box center [883, 192] width 176 height 38
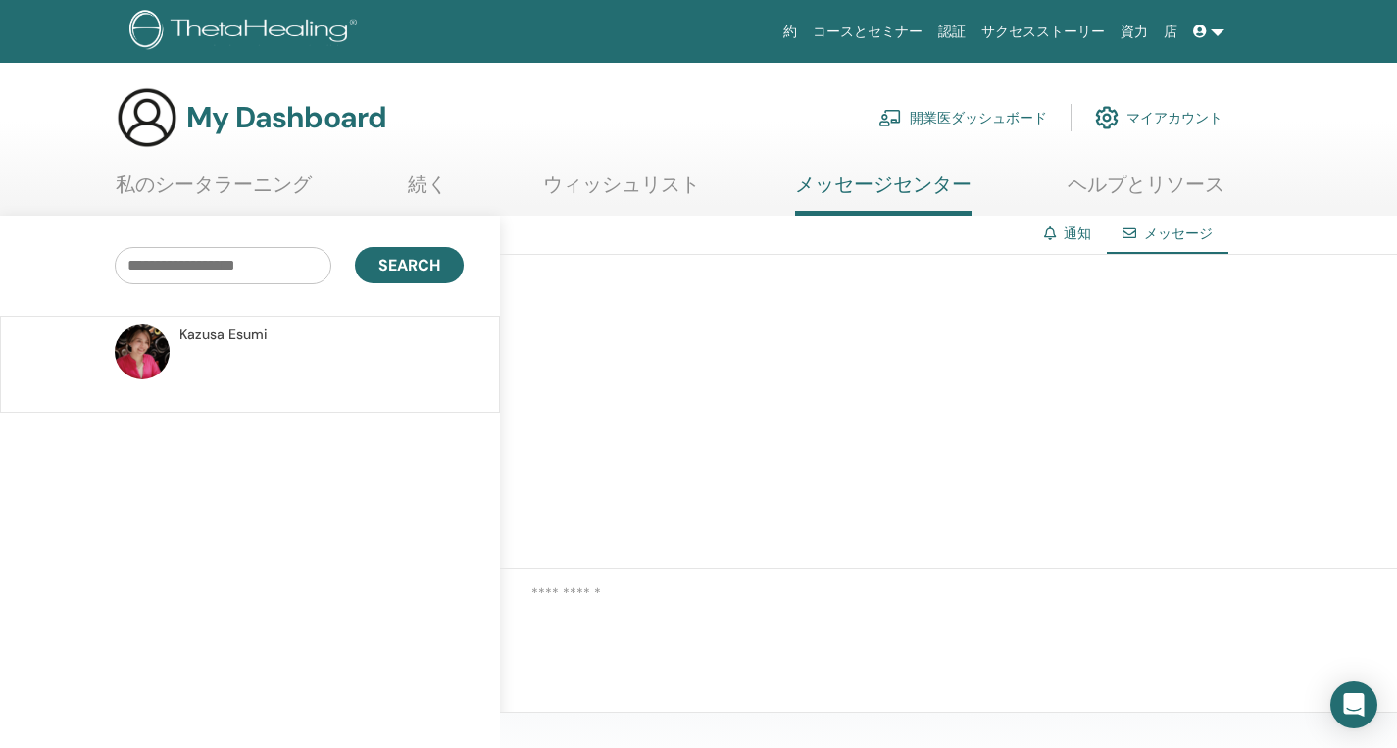
click at [167, 185] on link "私のシータラーニング" at bounding box center [214, 192] width 196 height 38
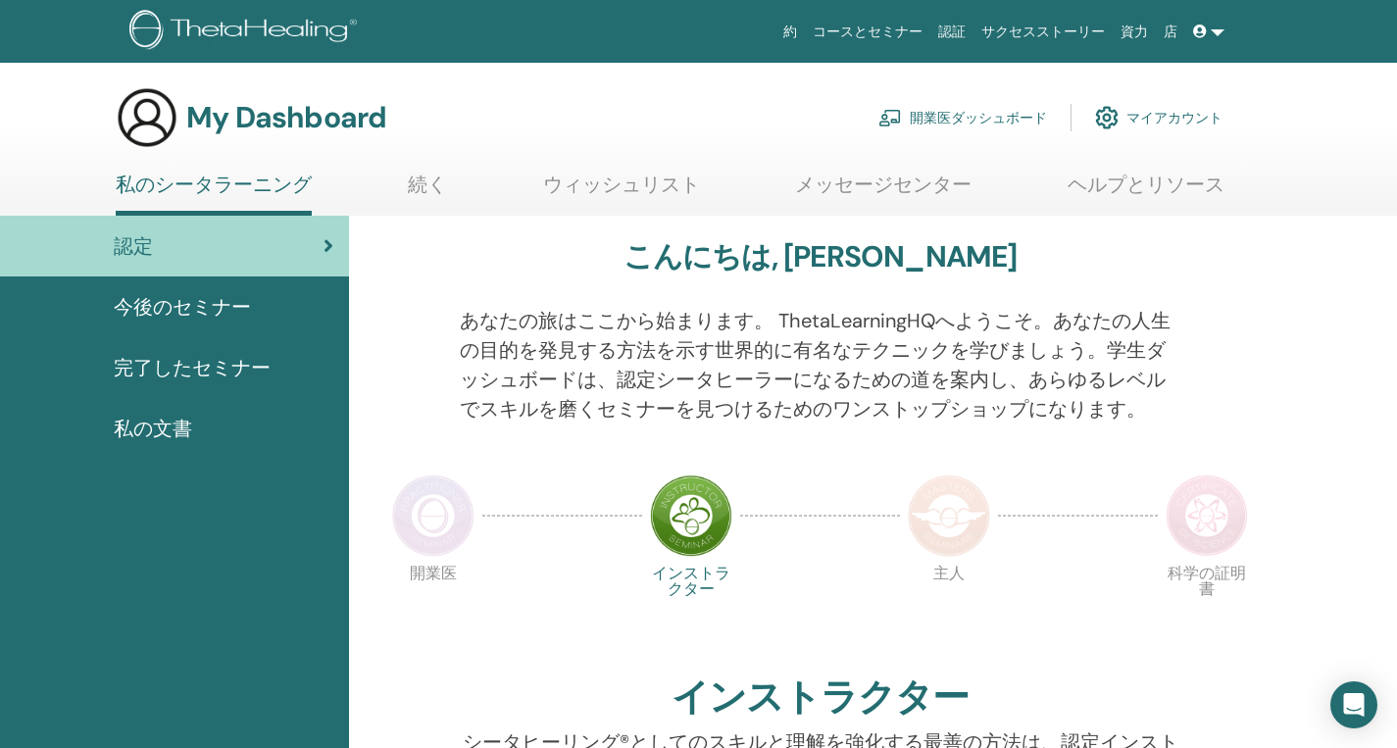
click at [218, 373] on span "完了したセミナー" at bounding box center [192, 367] width 157 height 29
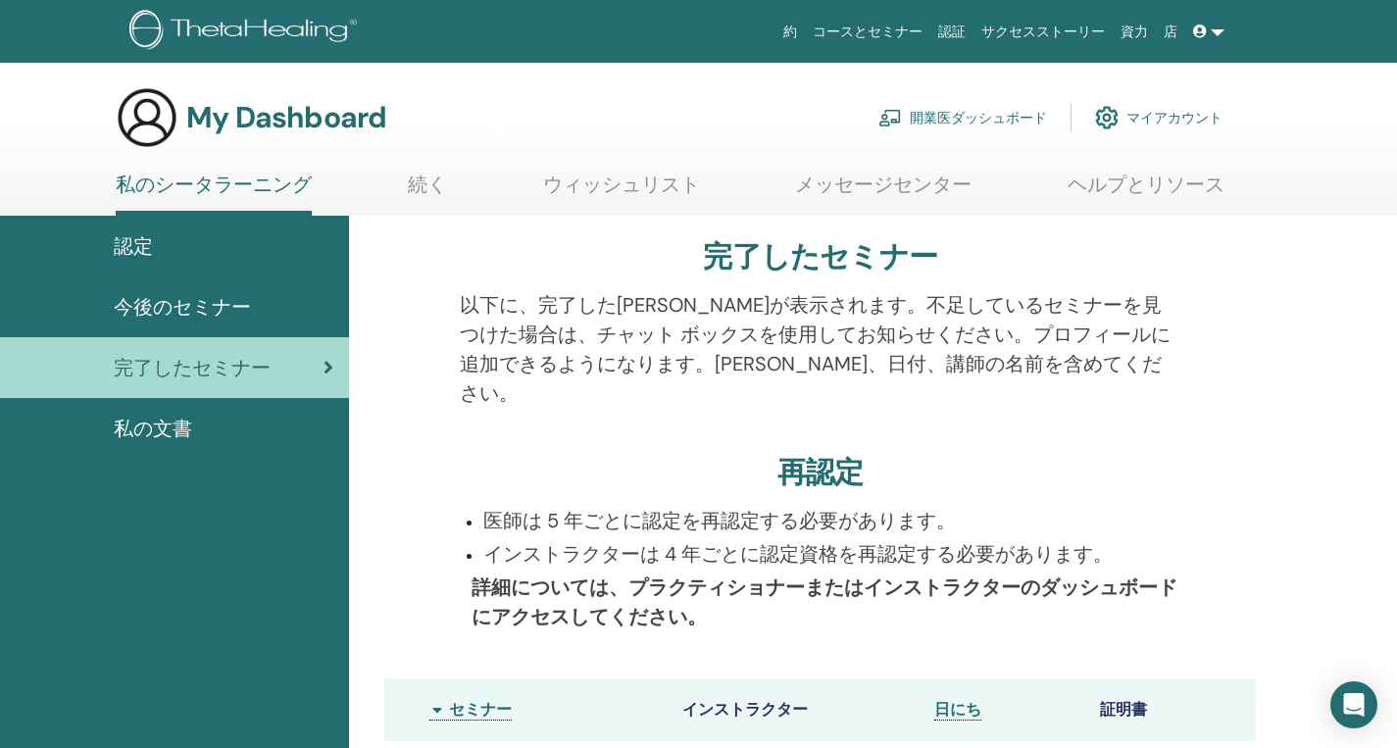
click at [441, 198] on link "続く" at bounding box center [427, 192] width 39 height 38
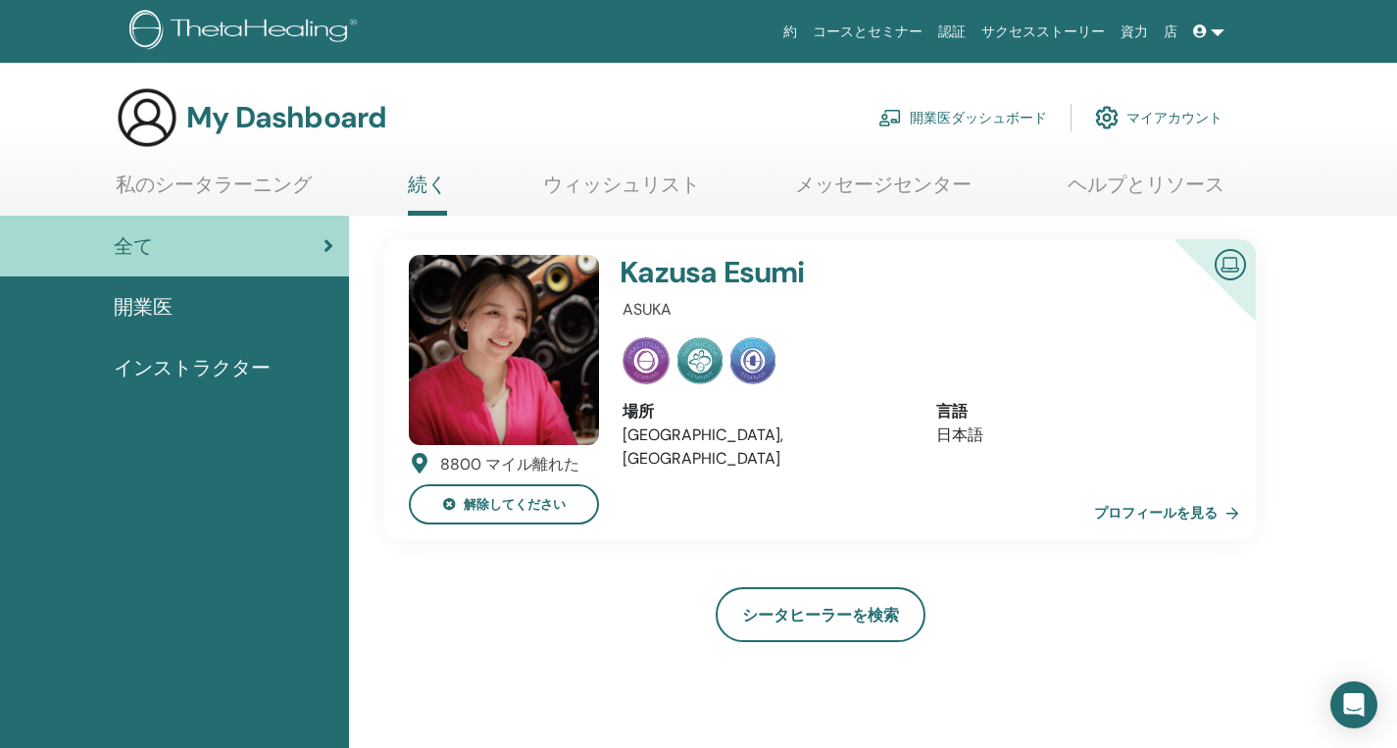
click at [176, 187] on link "私のシータラーニング" at bounding box center [214, 192] width 196 height 38
